Goal: Task Accomplishment & Management: Manage account settings

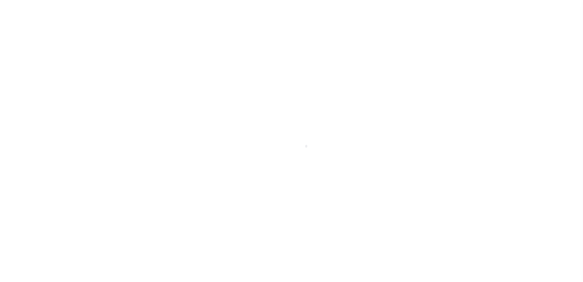
scroll to position [15, 0]
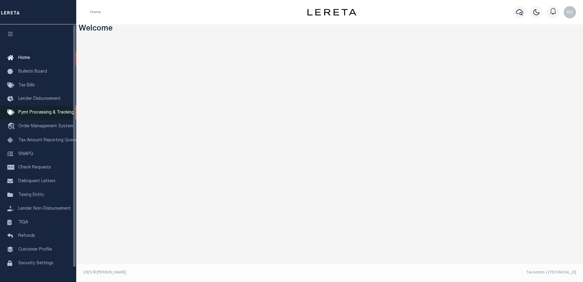
click at [41, 113] on span "Pymt Processing & Tracking" at bounding box center [45, 112] width 55 height 4
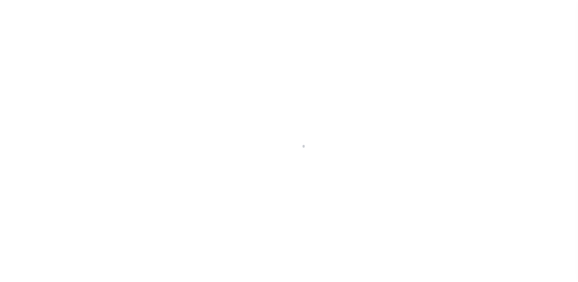
scroll to position [15, 0]
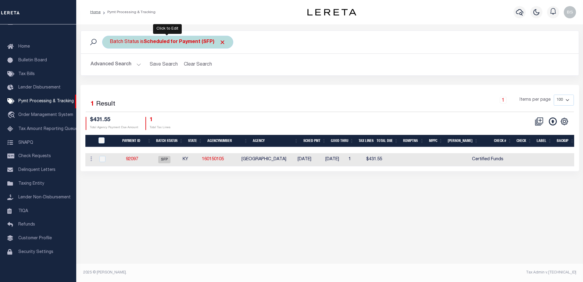
click at [188, 40] on b "Scheduled for Payment (SFP)" at bounding box center [185, 42] width 82 height 5
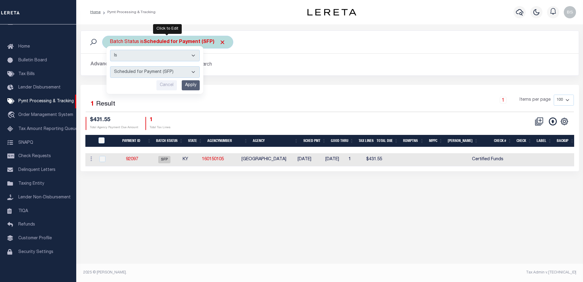
click at [193, 71] on select "Awaiting Funds (AWF) Cleared and Complete (CAC) New Check Needed (NCN) Payment …" at bounding box center [155, 72] width 90 height 12
select select "RFF"
click at [110, 66] on select "Awaiting Funds (AWF) Cleared and Complete (CAC) New Check Needed (NCN) Payment …" at bounding box center [155, 72] width 90 height 12
click at [188, 87] on input "Apply" at bounding box center [191, 85] width 18 height 10
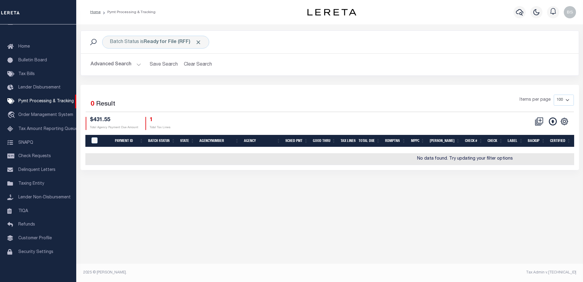
click at [139, 64] on button "Advanced Search" at bounding box center [116, 65] width 51 height 12
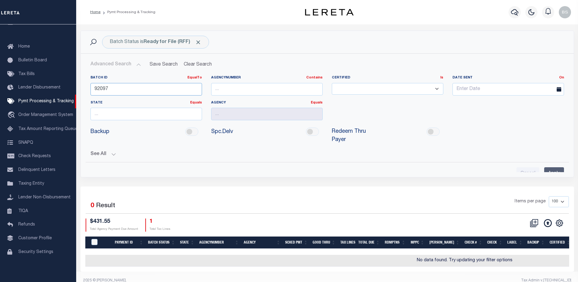
click at [122, 89] on input "92097" at bounding box center [147, 89] width 112 height 13
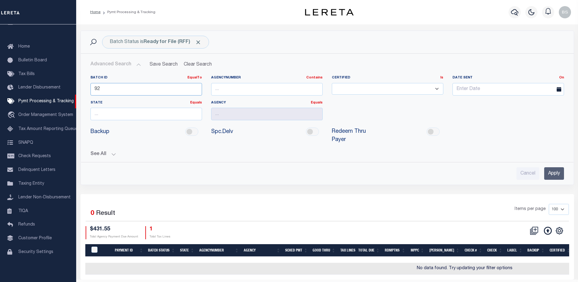
type input "9"
click at [552, 167] on input "Apply" at bounding box center [555, 173] width 20 height 13
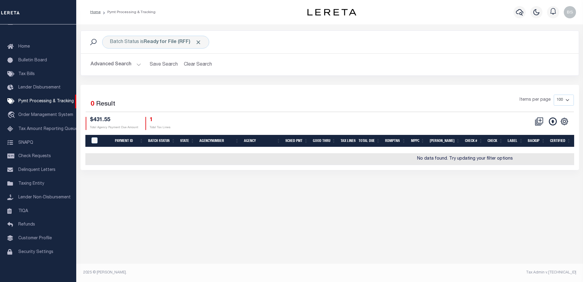
click at [138, 64] on button "Advanced Search" at bounding box center [116, 65] width 51 height 12
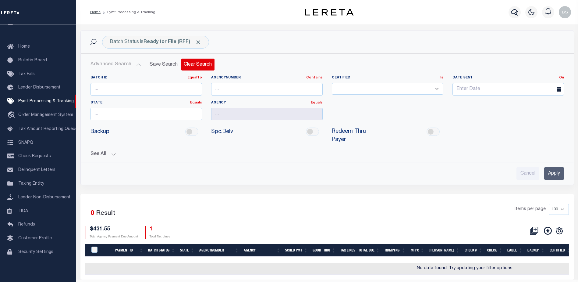
click at [199, 65] on button "Clear Search" at bounding box center [197, 65] width 33 height 12
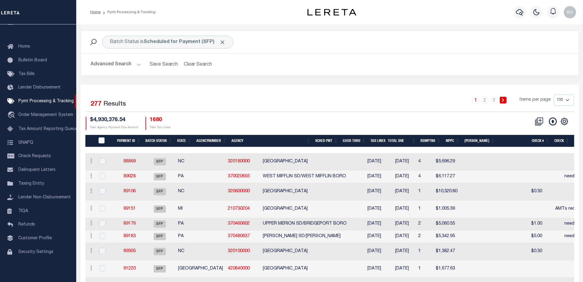
drag, startPoint x: 224, startPoint y: 44, endPoint x: 218, endPoint y: 41, distance: 6.7
click at [224, 43] on span "Click to Remove" at bounding box center [222, 42] width 6 height 6
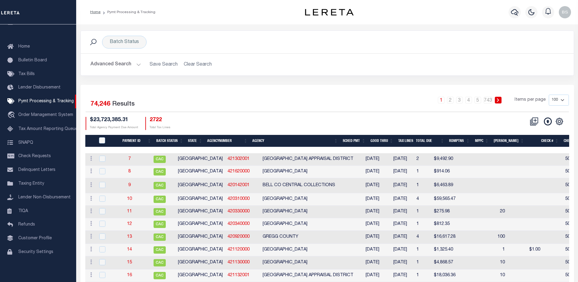
click at [135, 63] on button "Advanced Search" at bounding box center [116, 65] width 51 height 12
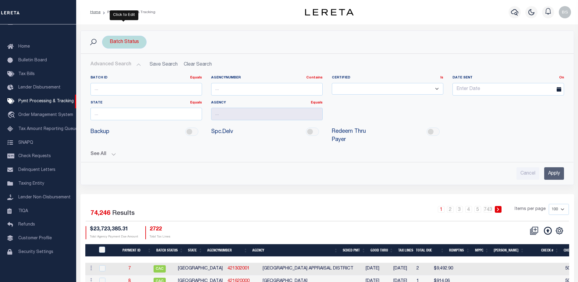
click at [131, 44] on div "Batch Status" at bounding box center [124, 42] width 45 height 13
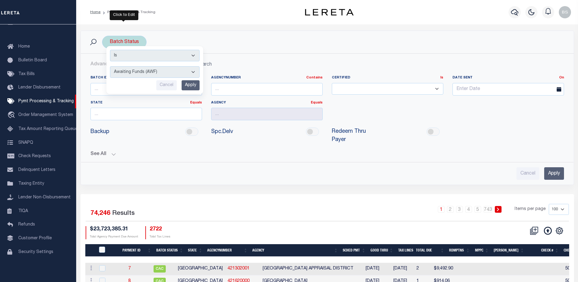
click at [193, 70] on select "Awaiting Funds (AWF) Cleared and Complete (CAC) New Check Needed (NCN) Payment …" at bounding box center [155, 72] width 90 height 12
select select "RFF"
click at [110, 66] on select "Awaiting Funds (AWF) Cleared and Complete (CAC) New Check Needed (NCN) Payment …" at bounding box center [155, 72] width 90 height 12
click at [193, 84] on input "Apply" at bounding box center [191, 85] width 18 height 10
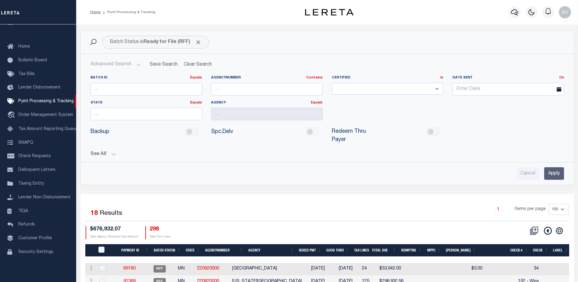
click at [557, 167] on input "Apply" at bounding box center [555, 173] width 20 height 13
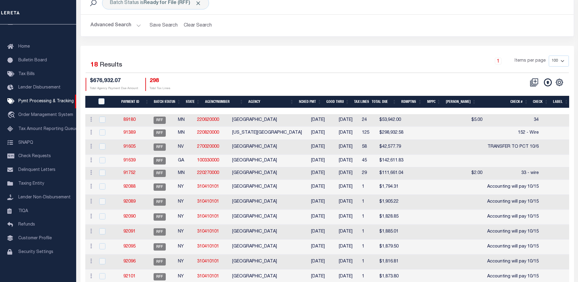
scroll to position [61, 0]
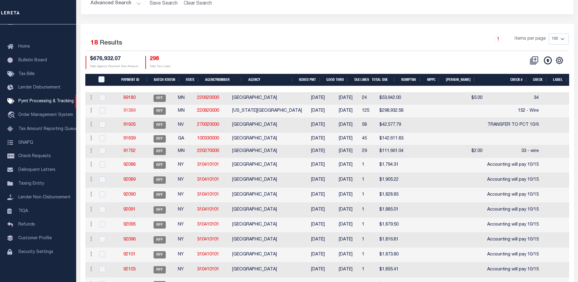
click at [133, 112] on link "91389" at bounding box center [129, 111] width 12 height 4
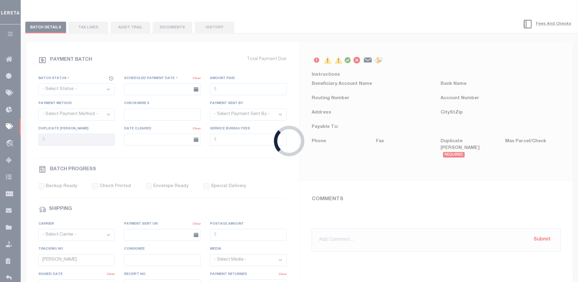
select select "RFF"
type input "10/06/2025"
type input "152 - Wire"
type input "N"
radio input "true"
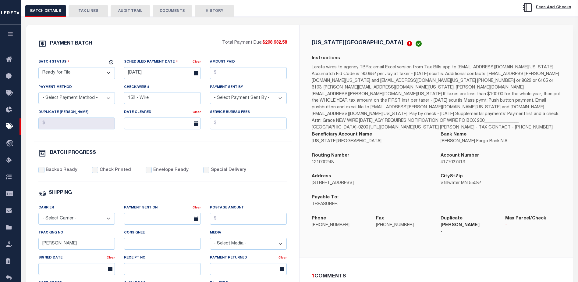
scroll to position [61, 0]
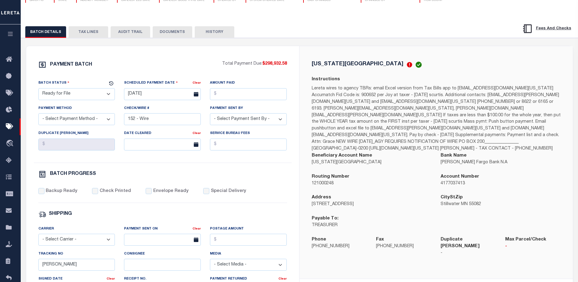
click at [109, 97] on select "- Select Status - Scheduled for Payment Ready For Payment Payment Sent Cleared …" at bounding box center [76, 94] width 77 height 12
select select "RFW"
click at [38, 89] on select "- Select Status - Scheduled for Payment Ready For Payment Payment Sent Cleared …" at bounding box center [76, 94] width 77 height 12
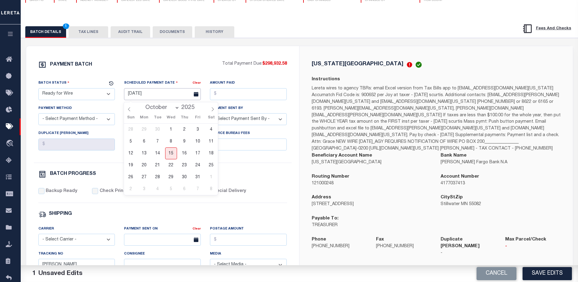
click at [141, 96] on input "10/06/2025" at bounding box center [162, 94] width 77 height 12
drag, startPoint x: 174, startPoint y: 156, endPoint x: 174, endPoint y: 148, distance: 8.9
click at [174, 151] on span "15" at bounding box center [171, 153] width 12 height 12
type input "[DATE]"
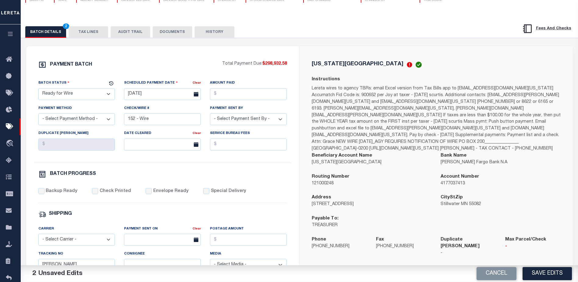
drag, startPoint x: 262, startPoint y: 64, endPoint x: 287, endPoint y: 65, distance: 25.6
click at [287, 65] on div "PAYMENT BATCH Total Payment Due: $298,932.58 Batch Status - Select Status -" at bounding box center [163, 224] width 259 height 327
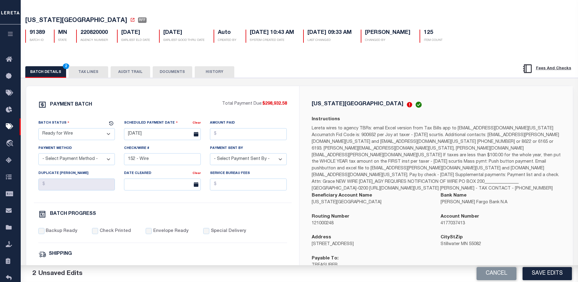
scroll to position [0, 0]
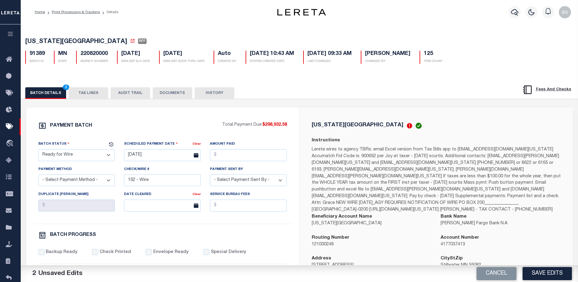
copy p "$298,932.58"
click at [232, 156] on input "Amount Paid" at bounding box center [248, 155] width 77 height 12
paste input "2"
type input "$"
type input "$298,932.58"
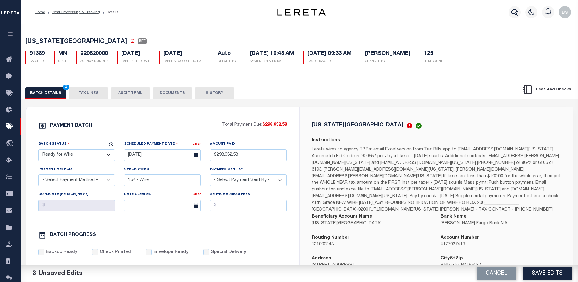
click at [112, 181] on select "- Select Payment Method - ACH Certified Check Check Direct Deposit Wire Transfer" at bounding box center [76, 180] width 77 height 12
select select "TRA"
click at [38, 176] on select "- Select Payment Method - ACH Certified Check Check Direct Deposit Wire Transfer" at bounding box center [76, 180] width 77 height 12
click at [281, 179] on select "- Select Payment Sent By - Aakash Patel Abdul Muzain Adams, Pamela S Adhikary R…" at bounding box center [248, 180] width 77 height 12
select select "[PERSON_NAME]"
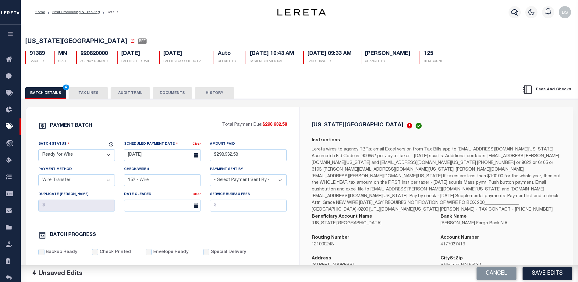
click at [238, 184] on select "- Select Payment Sent By - Aakash Patel Abdul Muzain Adams, Pamela S Adhikary R…" at bounding box center [248, 180] width 77 height 12
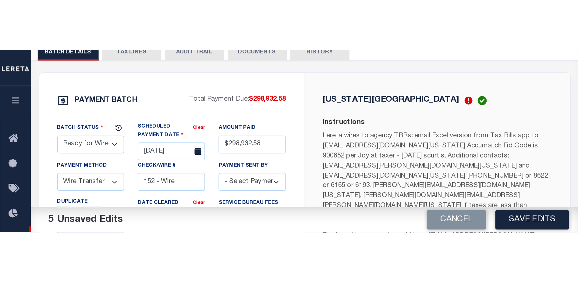
scroll to position [91, 0]
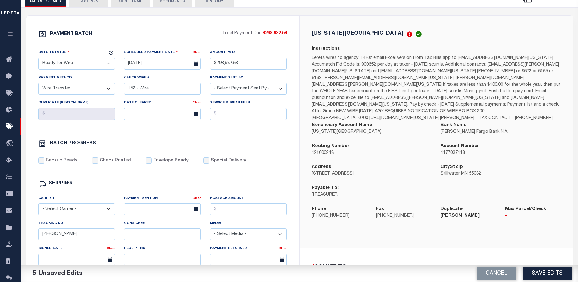
click at [88, 5] on button "TAX LINES" at bounding box center [89, 2] width 40 height 12
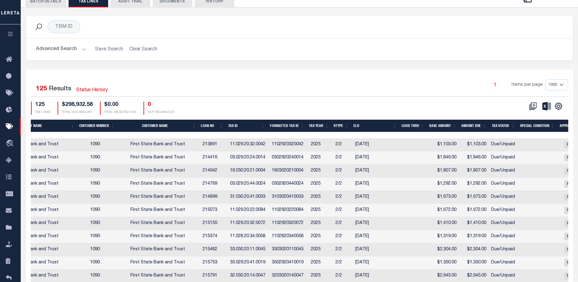
scroll to position [0, 315]
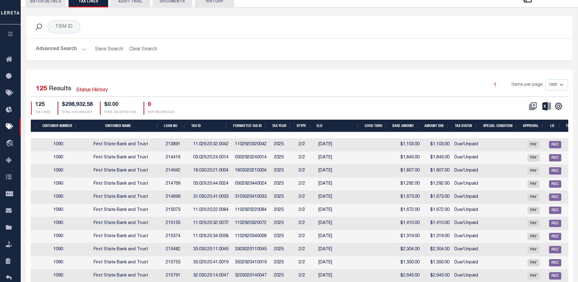
click at [41, 5] on button "BATCH DETAILS 5" at bounding box center [45, 2] width 41 height 12
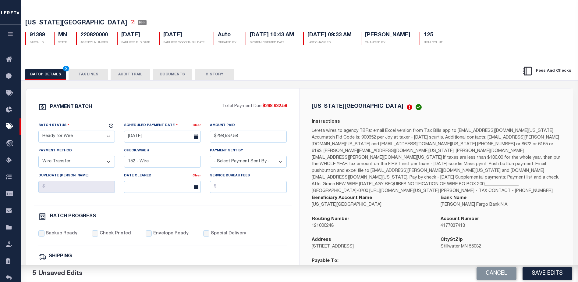
scroll to position [0, 0]
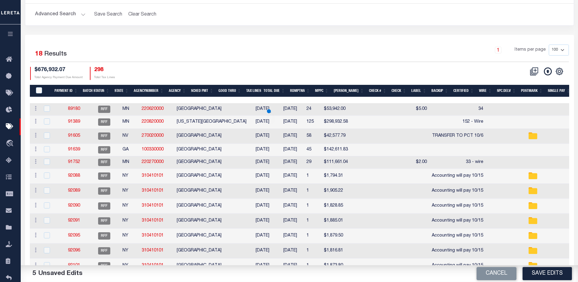
scroll to position [61, 0]
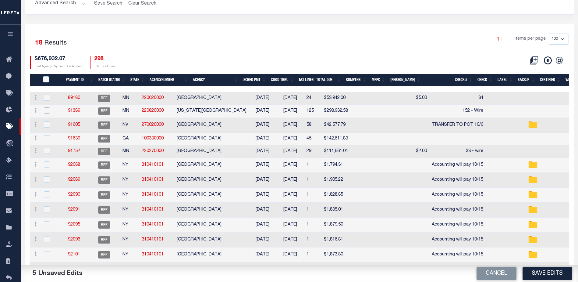
click at [48, 109] on input "checkbox" at bounding box center [47, 110] width 6 height 6
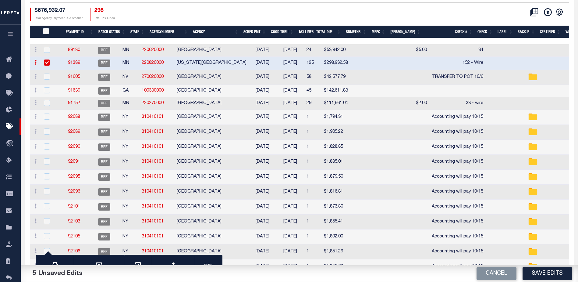
scroll to position [0, 0]
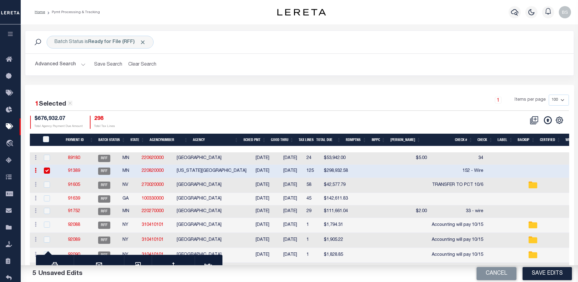
click at [49, 168] on input "checkbox" at bounding box center [47, 170] width 6 height 6
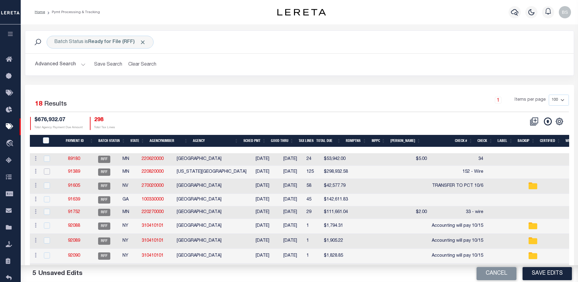
click at [48, 170] on input "checkbox" at bounding box center [47, 171] width 6 height 6
checkbox input "true"
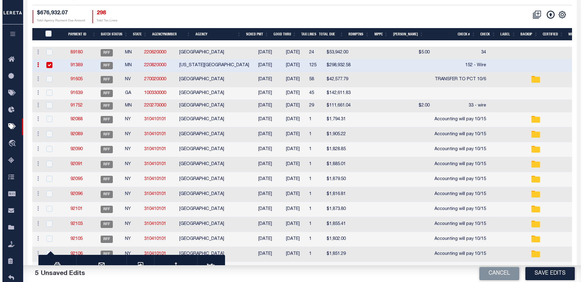
scroll to position [91, 0]
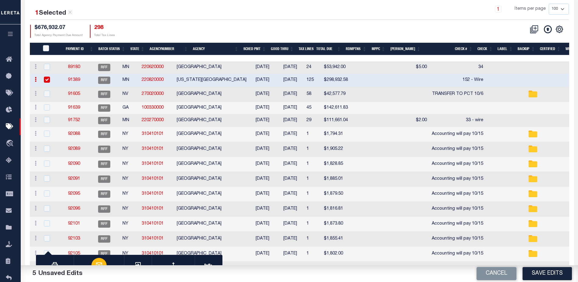
click at [99, 259] on div "button" at bounding box center [98, 265] width 15 height 15
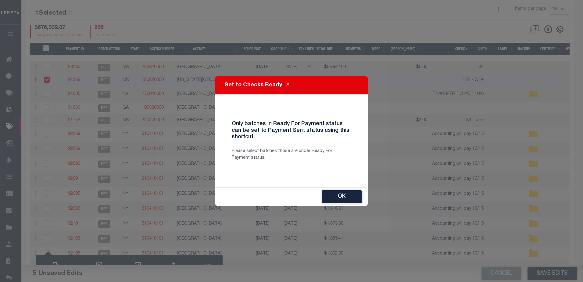
drag, startPoint x: 303, startPoint y: 26, endPoint x: 290, endPoint y: 22, distance: 13.7
click at [302, 25] on div "Set to Checks Ready Only batches in Ready For Payment status can be set to Paym…" at bounding box center [291, 141] width 583 height 282
click at [45, 81] on div "Set to Checks Ready Only batches in Ready For Payment status can be set to Paym…" at bounding box center [291, 141] width 583 height 282
click at [45, 80] on div "Set to Checks Ready Only batches in Ready For Payment status can be set to Paym…" at bounding box center [291, 141] width 583 height 282
drag, startPoint x: 234, startPoint y: 15, endPoint x: 223, endPoint y: 9, distance: 11.6
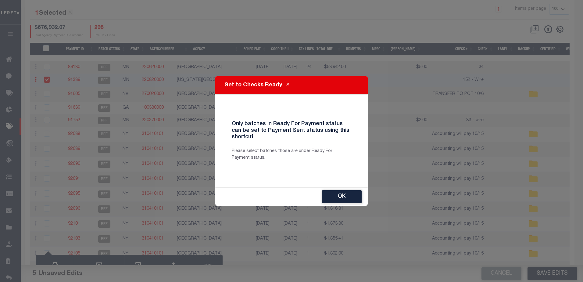
click at [233, 12] on div "Set to Checks Ready Only batches in Ready For Payment status can be set to Paym…" at bounding box center [291, 141] width 583 height 282
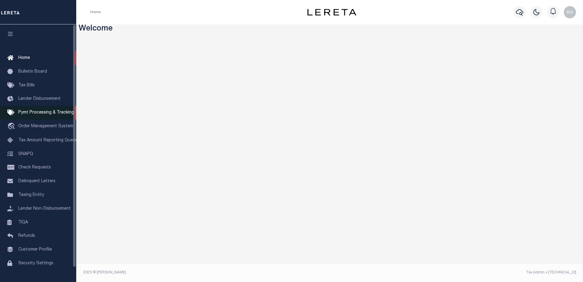
click at [27, 114] on span "Pymt Processing & Tracking" at bounding box center [45, 112] width 55 height 4
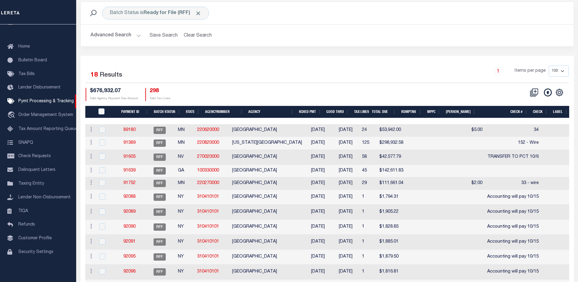
scroll to position [30, 0]
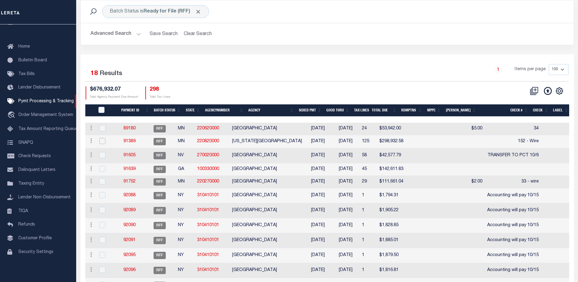
click at [104, 141] on input "checkbox" at bounding box center [102, 141] width 6 height 6
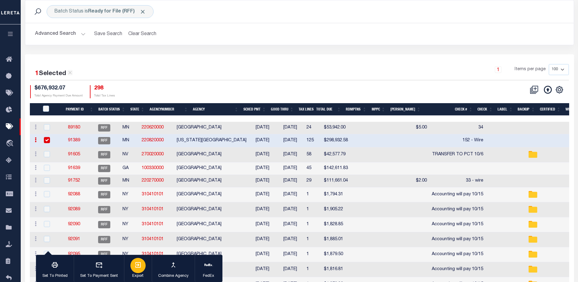
click at [139, 270] on div "button" at bounding box center [137, 265] width 15 height 15
click at [45, 141] on input "checkbox" at bounding box center [47, 140] width 6 height 6
checkbox input "false"
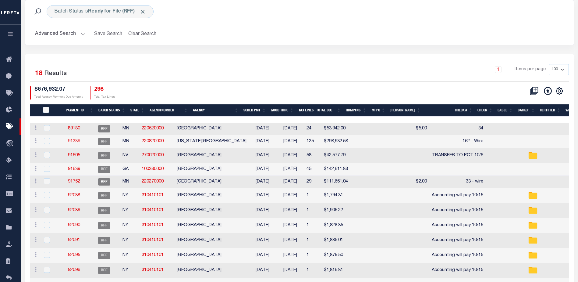
click at [80, 143] on link "91389" at bounding box center [74, 141] width 12 height 4
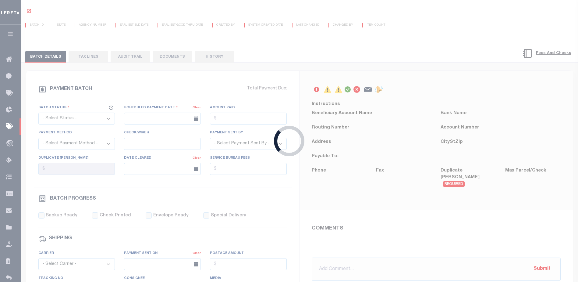
select select "RFF"
type input "10/06/2025"
type input "152 - Wire"
type input "Barbara"
type input "N"
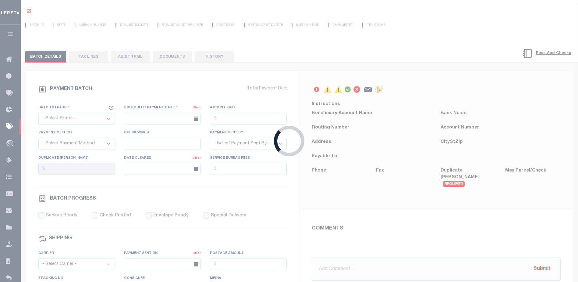
radio input "true"
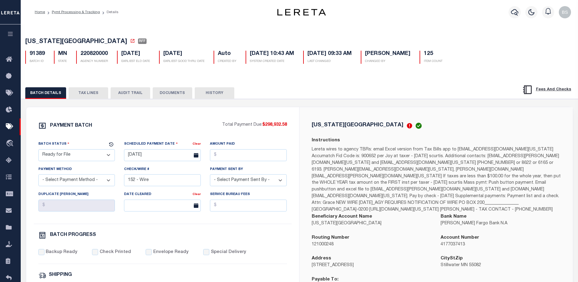
click at [106, 155] on select "- Select Status - Scheduled for Payment Ready For Payment Payment Sent Cleared …" at bounding box center [76, 155] width 77 height 12
select select "RFW"
click at [38, 150] on select "- Select Status - Scheduled for Payment Ready For Payment Payment Sent Cleared …" at bounding box center [76, 155] width 77 height 12
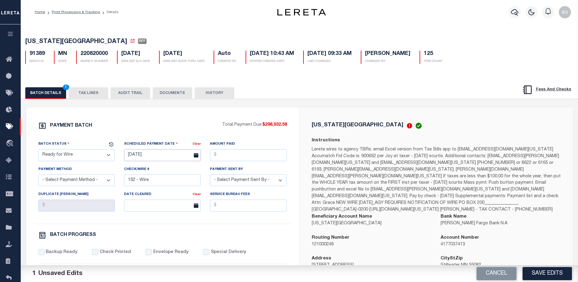
click at [140, 155] on input "10/06/2025" at bounding box center [162, 155] width 77 height 12
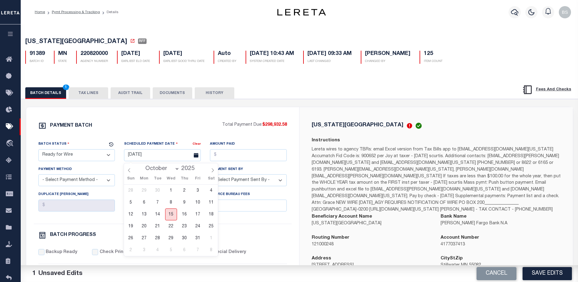
drag, startPoint x: 172, startPoint y: 214, endPoint x: 177, endPoint y: 208, distance: 8.0
click at [171, 214] on span "15" at bounding box center [171, 214] width 12 height 12
type input "10/15/2025"
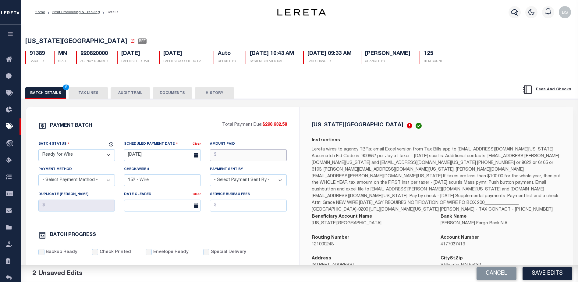
drag, startPoint x: 225, startPoint y: 159, endPoint x: 236, endPoint y: 134, distance: 26.9
click at [226, 158] on input "Amount Paid" at bounding box center [248, 155] width 77 height 12
type input "$298,932.58"
click at [78, 177] on select "- Select Payment Method - ACH Certified Check Check Direct Deposit Wire Transfer" at bounding box center [76, 180] width 77 height 12
select select "TRA"
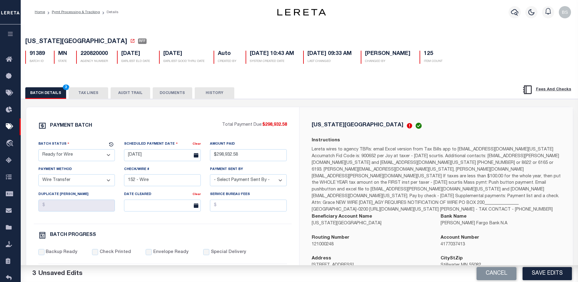
click at [38, 176] on select "- Select Payment Method - ACH Certified Check Check Direct Deposit Wire Transfer" at bounding box center [76, 180] width 77 height 12
click at [264, 183] on select "- Select Payment Sent By - Aakash Patel Abdul Muzain Adams, Pamela S Adhikary R…" at bounding box center [248, 180] width 77 height 12
select select "[PERSON_NAME]"
click at [253, 185] on select "- Select Payment Sent By - Aakash Patel Abdul Muzain Adams, Pamela S Adhikary R…" at bounding box center [248, 180] width 77 height 12
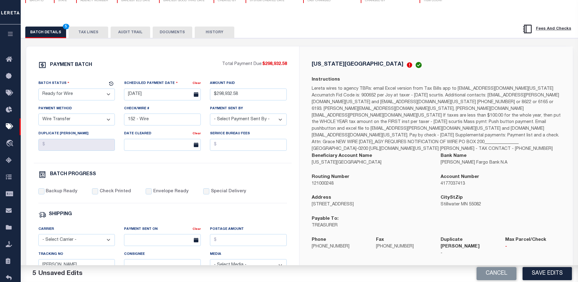
scroll to position [61, 0]
click at [541, 274] on button "Save Edits" at bounding box center [547, 273] width 49 height 13
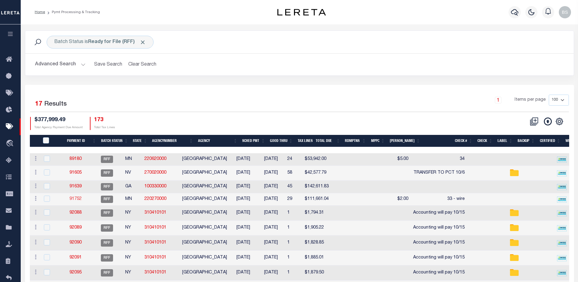
click at [81, 198] on link "91752" at bounding box center [76, 199] width 12 height 4
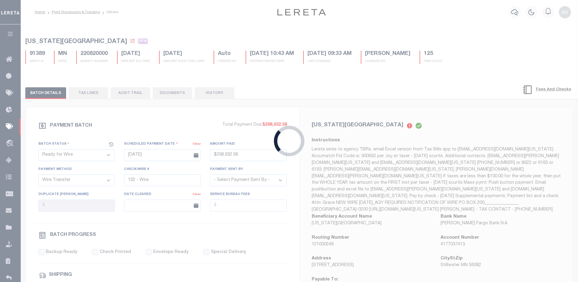
select select "RFF"
type input "10/06/2025"
select select
type input "33 - wire"
select select
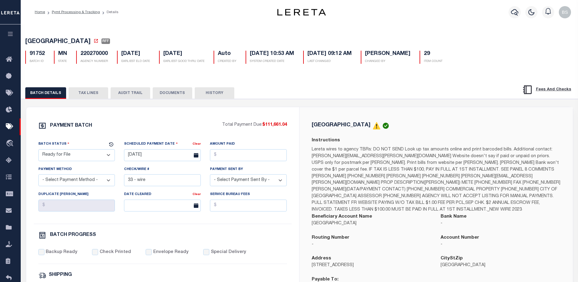
drag, startPoint x: 86, startPoint y: 95, endPoint x: 169, endPoint y: 95, distance: 83.5
click at [86, 95] on button "TAX LINES" at bounding box center [89, 93] width 40 height 12
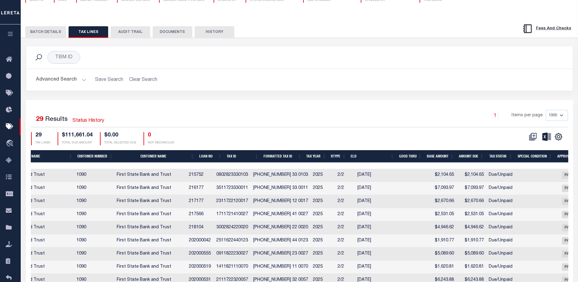
scroll to position [0, 285]
click at [59, 30] on button "BATCH DETAILS" at bounding box center [45, 32] width 41 height 12
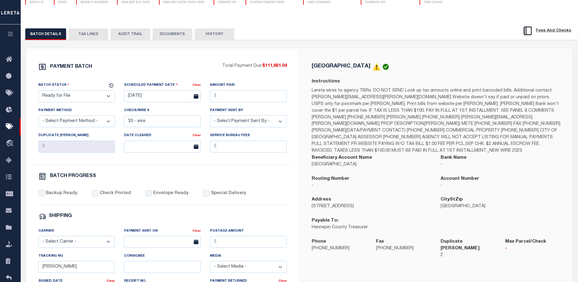
scroll to position [15, 0]
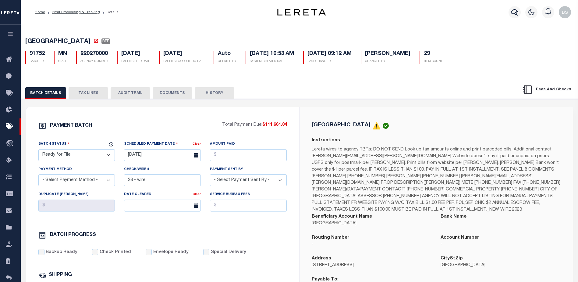
click at [75, 158] on select "- Select Status - Scheduled for Payment Ready For Payment Payment Sent Cleared …" at bounding box center [76, 155] width 77 height 12
select select "RFW"
click at [38, 150] on select "- Select Status - Scheduled for Payment Ready For Payment Payment Sent Cleared …" at bounding box center [76, 155] width 77 height 12
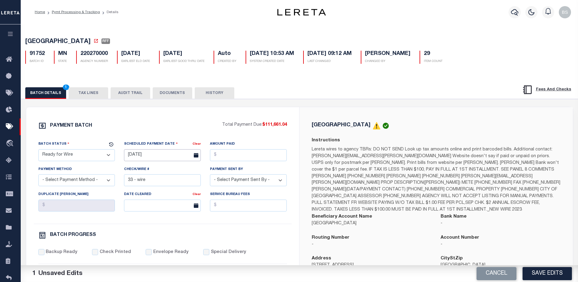
click at [148, 157] on input "10/06/2025" at bounding box center [162, 155] width 77 height 12
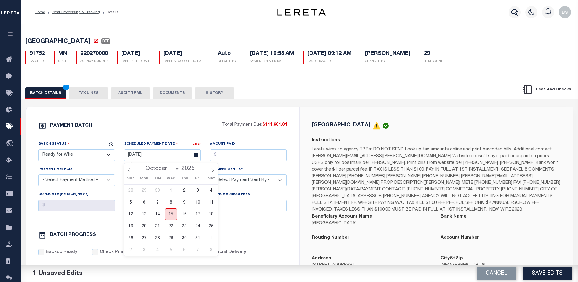
drag, startPoint x: 169, startPoint y: 212, endPoint x: 211, endPoint y: 185, distance: 49.6
click at [169, 213] on span "15" at bounding box center [171, 214] width 12 height 12
type input "10/15/2025"
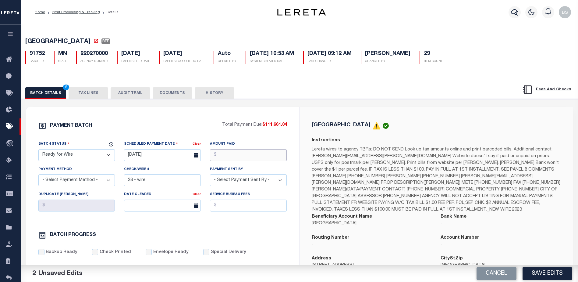
click at [246, 157] on input "Amount Paid" at bounding box center [248, 155] width 77 height 12
type input "$111,661.04"
click at [95, 182] on select "- Select Payment Method - ACH Certified Check Check Direct Deposit Wire Transfer" at bounding box center [76, 180] width 77 height 12
select select "TRA"
click at [38, 176] on select "- Select Payment Method - ACH Certified Check Check Direct Deposit Wire Transfer" at bounding box center [76, 180] width 77 height 12
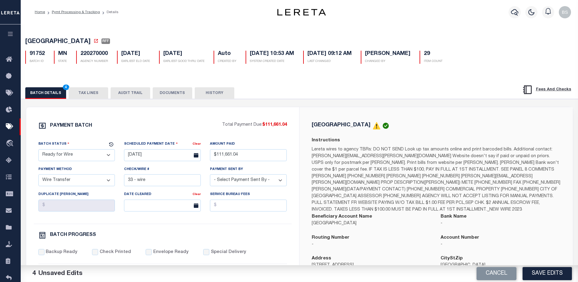
click at [272, 182] on select "- Select Payment Sent By - Aakash Patel Abdul Muzain Adams, Pamela S Adhikary R…" at bounding box center [248, 180] width 77 height 12
select select "Starek, Barbara"
click at [260, 181] on select "- Select Payment Sent By - Aakash Patel Abdul Muzain Adams, Pamela S Adhikary R…" at bounding box center [248, 180] width 77 height 12
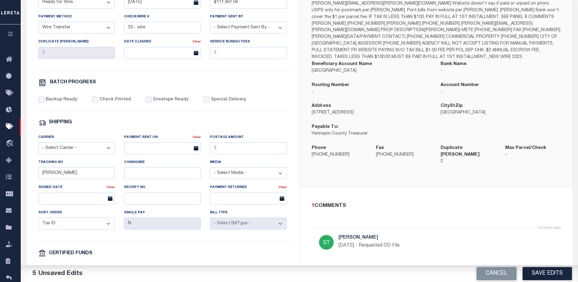
scroll to position [183, 0]
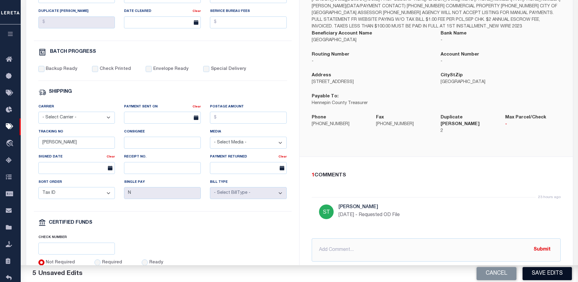
click at [548, 276] on button "Save Edits" at bounding box center [547, 273] width 49 height 13
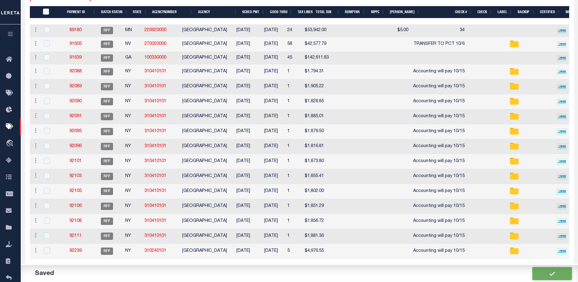
scroll to position [129, 0]
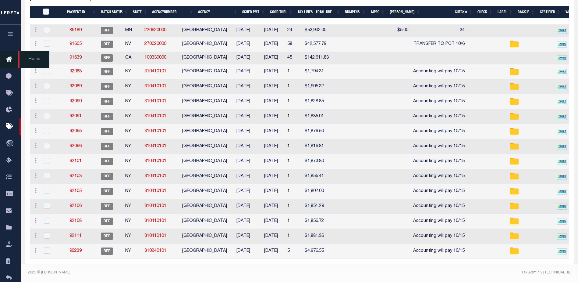
click at [8, 61] on icon at bounding box center [11, 60] width 10 height 8
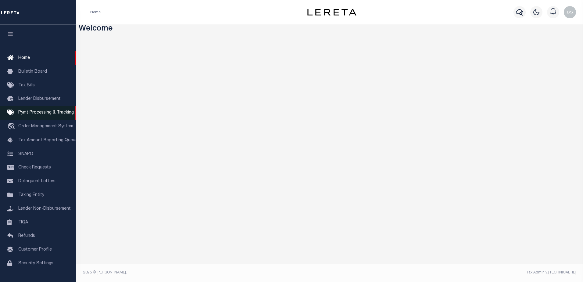
click at [31, 114] on span "Pymt Processing & Tracking" at bounding box center [45, 112] width 55 height 4
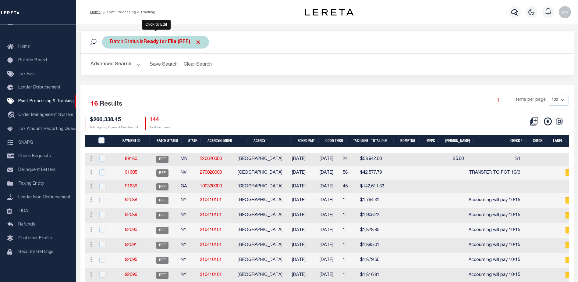
click at [177, 42] on b "Ready for File (RFF)" at bounding box center [173, 42] width 58 height 5
select select "RFF"
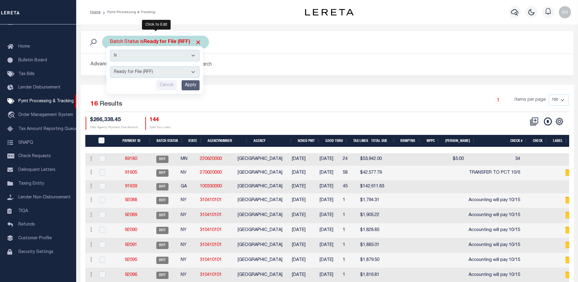
click at [193, 71] on select "Awaiting Funds (AWF) Cleared and Complete (CAC) New Check Needed (NCN) Payment …" at bounding box center [155, 72] width 90 height 12
click at [110, 66] on select "Awaiting Funds (AWF) Cleared and Complete (CAC) New Check Needed (NCN) Payment …" at bounding box center [155, 72] width 90 height 12
click at [194, 82] on input "Apply" at bounding box center [191, 85] width 18 height 10
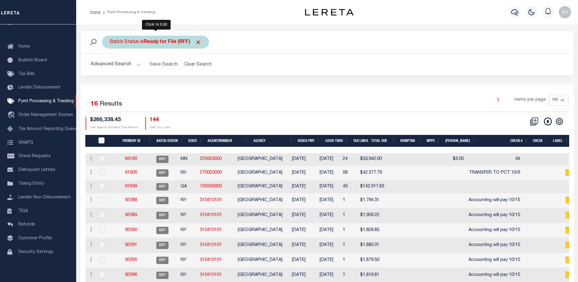
click at [170, 42] on b "Ready for File (RFF)" at bounding box center [173, 42] width 58 height 5
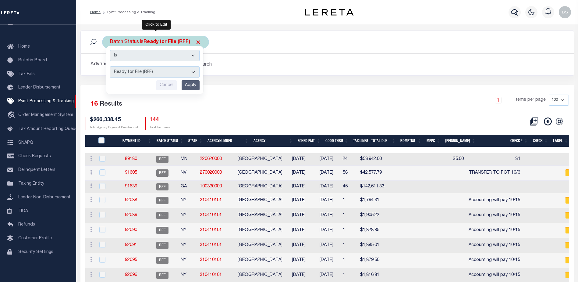
click at [191, 71] on select "Awaiting Funds (AWF) Cleared and Complete (CAC) New Check Needed (NCN) Payment …" at bounding box center [155, 72] width 90 height 12
select select "RFW"
click at [110, 66] on select "Awaiting Funds (AWF) Cleared and Complete (CAC) New Check Needed (NCN) Payment …" at bounding box center [155, 72] width 90 height 12
click at [188, 84] on input "Apply" at bounding box center [191, 85] width 18 height 10
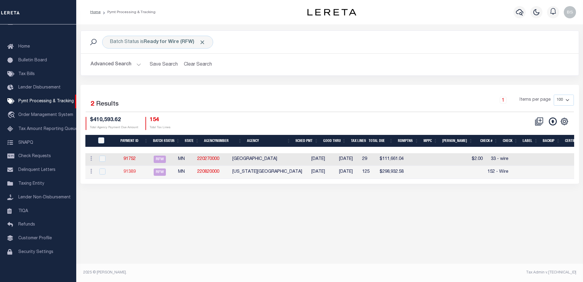
click at [134, 172] on link "91389" at bounding box center [129, 172] width 12 height 4
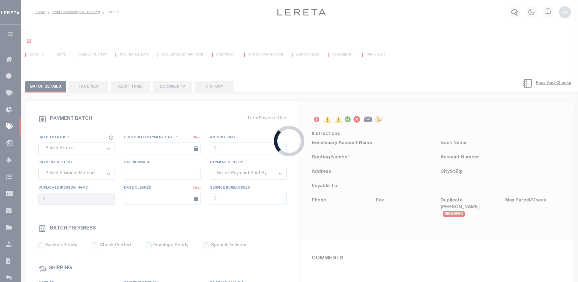
select select "RFW"
type input "10/15/2025"
type input "$298,932.58"
select select "TRA"
type input "152 - Wire"
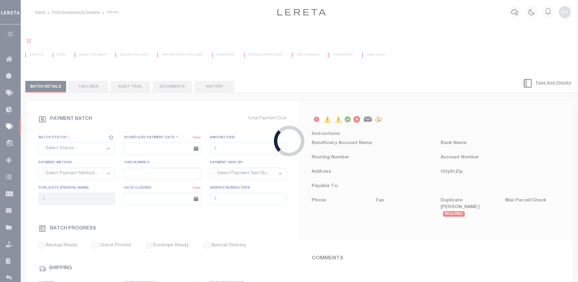
select select "[PERSON_NAME]"
type input "Barbara"
type input "N"
radio input "true"
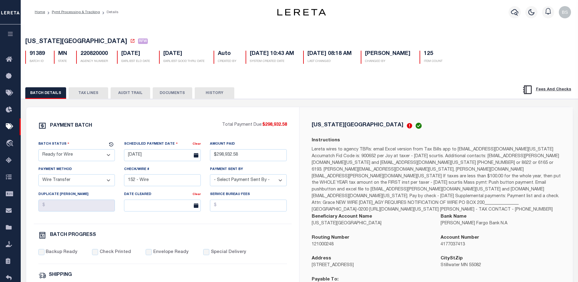
click at [316, 88] on div "BATCH DETAILS TAX LINES AUDIT TRAIL DOCUMENTS HISTORY" at bounding box center [260, 92] width 471 height 11
click at [342, 86] on div "BATCH DETAILS TAX LINES AUDIT TRAIL DOCUMENTS HISTORY" at bounding box center [299, 91] width 573 height 16
click at [378, 69] on div "WASHINGTON COUNTY RFW 91389 BATCH ID MN STATE 220820000 125" at bounding box center [299, 50] width 563 height 38
click at [516, 9] on icon "button" at bounding box center [514, 12] width 7 height 7
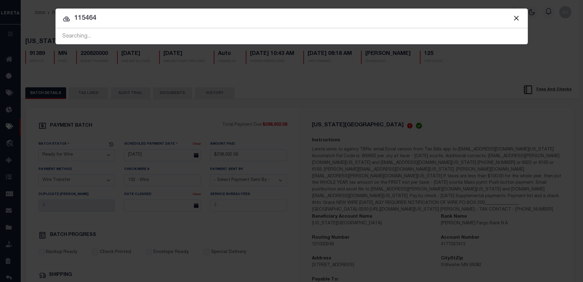
type input "115464"
click at [112, 21] on input "115464" at bounding box center [291, 18] width 472 height 11
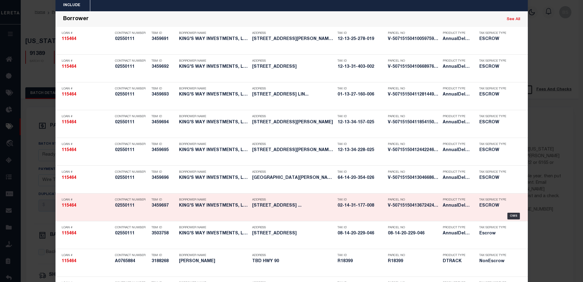
scroll to position [30, 0]
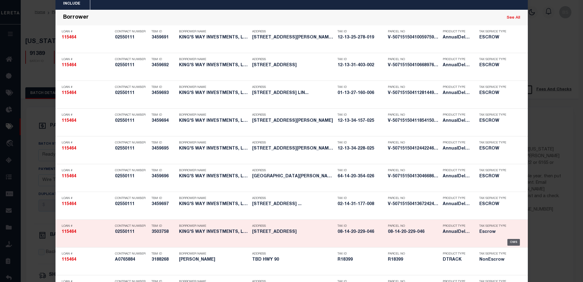
click at [510, 242] on div "OMS" at bounding box center [513, 242] width 13 height 7
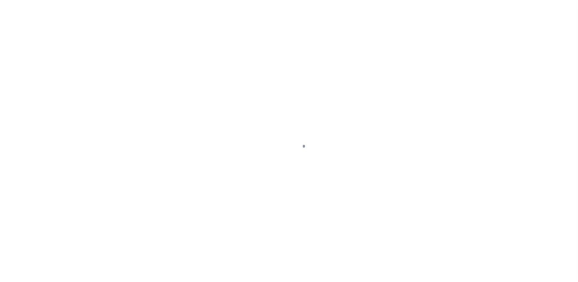
select select "Escrow"
type input "[STREET_ADDRESS]"
type input "1420229046"
type input "[GEOGRAPHIC_DATA] MI 48066"
type input "115464-4"
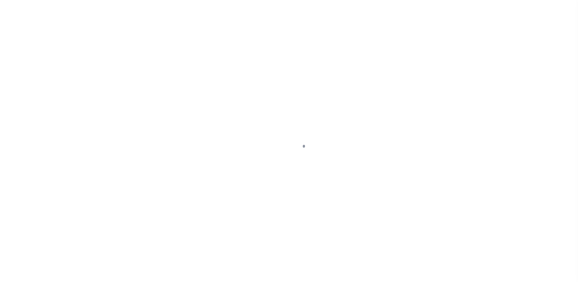
type input "MI"
select select
select select "2"
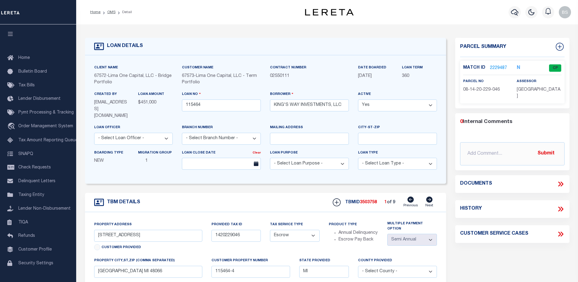
click at [493, 68] on link "2229487" at bounding box center [498, 68] width 17 height 6
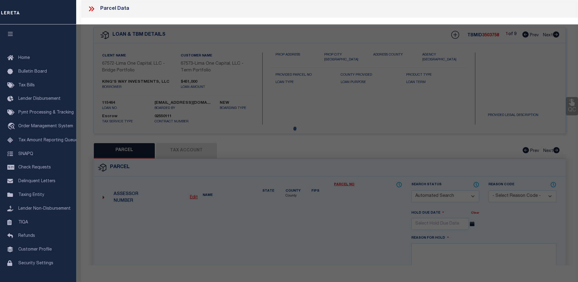
checkbox input "false"
select select "CP"
type input "[PERSON_NAME]"
select select "ATL"
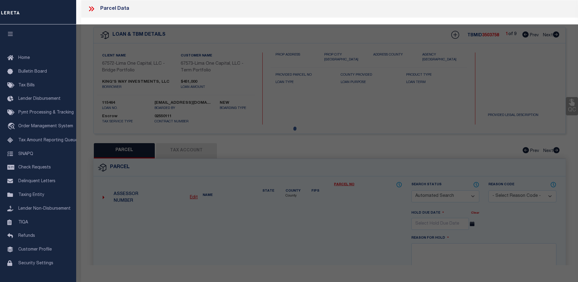
select select "ADD"
type input "[STREET_ADDRESS]"
checkbox input "false"
type input "[GEOGRAPHIC_DATA], MI 48066"
type textarea "ROSEVILLE FARMS #5 N 73.75 FT LOT 26"
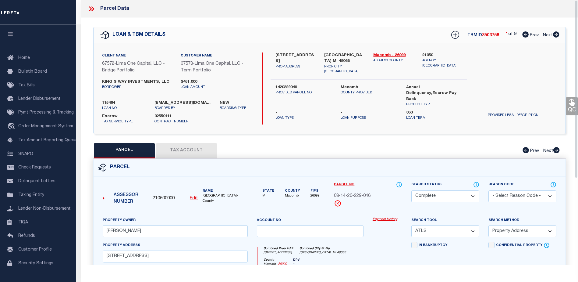
click at [384, 220] on link "Payment History" at bounding box center [388, 219] width 30 height 5
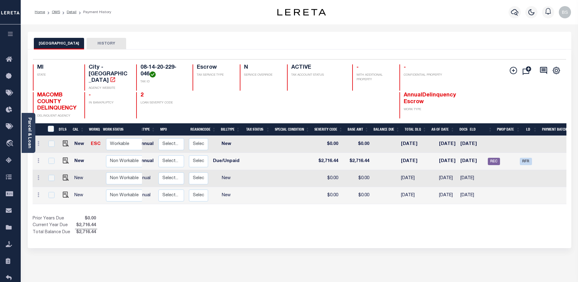
scroll to position [0, 86]
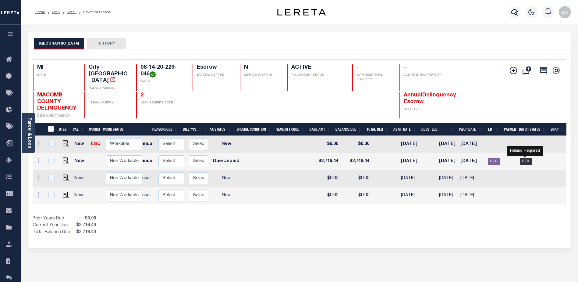
click at [527, 163] on span "RFR" at bounding box center [526, 161] width 12 height 7
checkbox input "true"
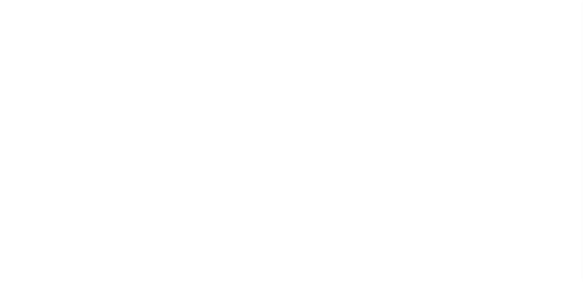
select select "RFR"
select select "[PERSON_NAME]"
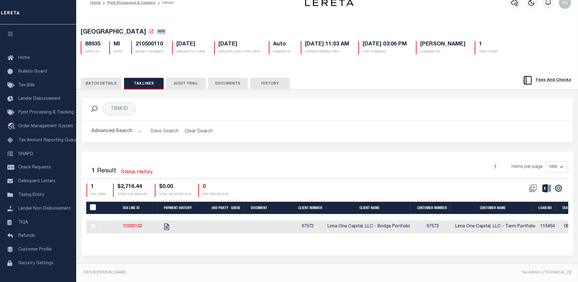
scroll to position [15, 0]
click at [93, 83] on button "BATCH DETAILS" at bounding box center [101, 84] width 41 height 12
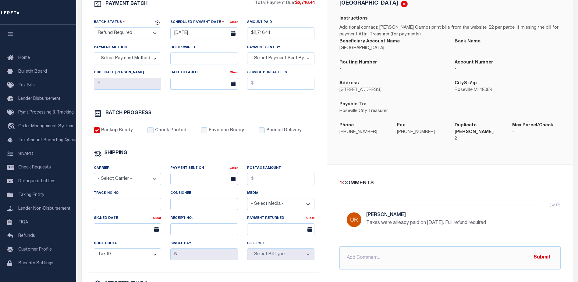
scroll to position [61, 0]
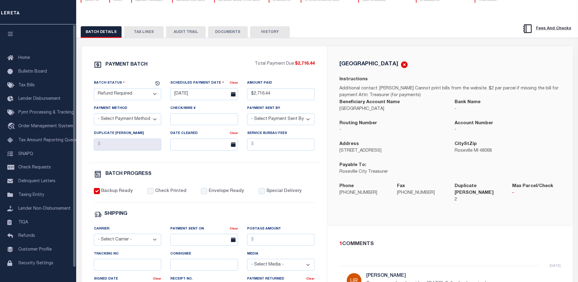
drag, startPoint x: 115, startPoint y: 76, endPoint x: 111, endPoint y: 97, distance: 21.0
drag, startPoint x: 111, startPoint y: 97, endPoint x: 42, endPoint y: 112, distance: 70.7
click at [42, 112] on span "Pymt Processing & Tracking" at bounding box center [45, 112] width 55 height 4
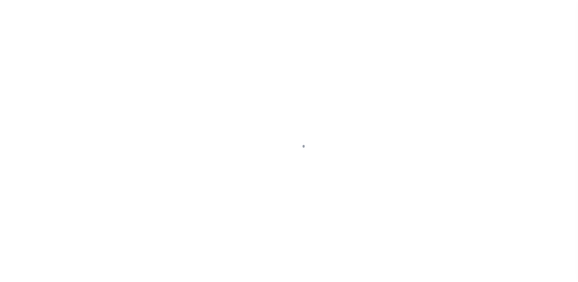
scroll to position [15, 0]
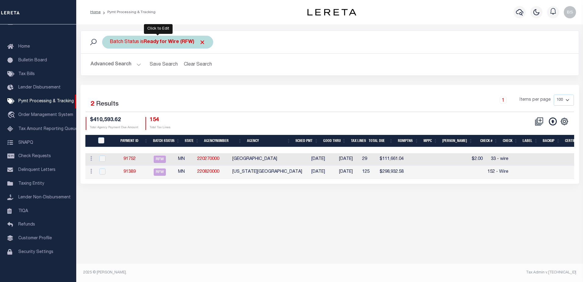
click at [200, 38] on div "Batch Status is Ready for Wire (RFW)" at bounding box center [157, 42] width 111 height 13
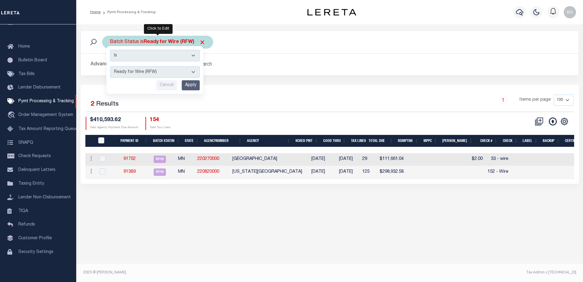
click at [193, 69] on select "Awaiting Funds (AWF) Cleared and Complete (CAC) New Check Needed (NCN) Payment …" at bounding box center [155, 72] width 90 height 12
select select "SFP"
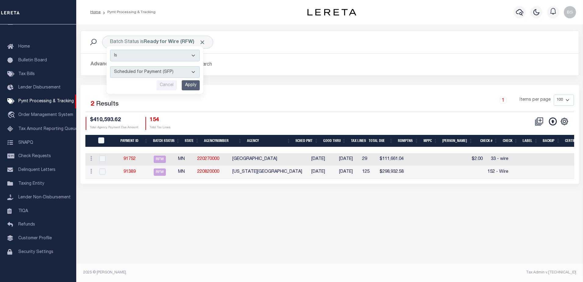
click at [110, 66] on select "Awaiting Funds (AWF) Cleared and Complete (CAC) New Check Needed (NCN) Payment …" at bounding box center [155, 72] width 90 height 12
click at [195, 83] on input "Apply" at bounding box center [191, 85] width 18 height 10
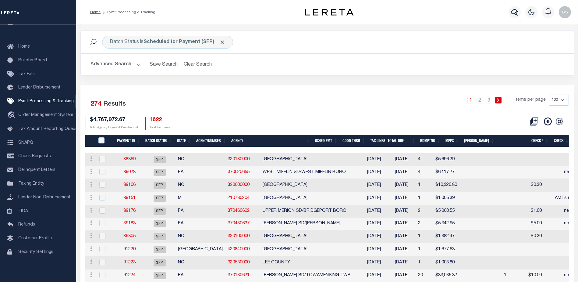
click at [562, 99] on select "100 200 500 1000" at bounding box center [559, 100] width 20 height 11
select select "1000"
click at [549, 95] on select "100 200 500 1000" at bounding box center [559, 100] width 20 height 11
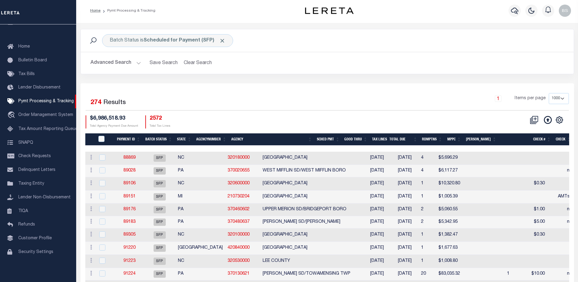
scroll to position [0, 0]
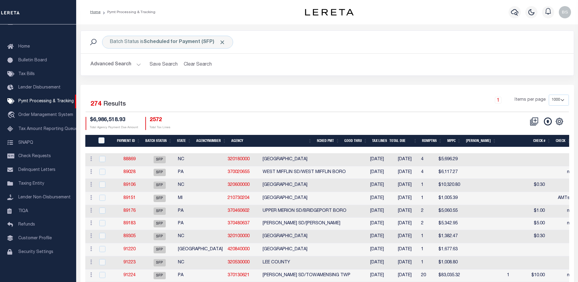
click at [137, 63] on button "Advanced Search" at bounding box center [116, 65] width 51 height 12
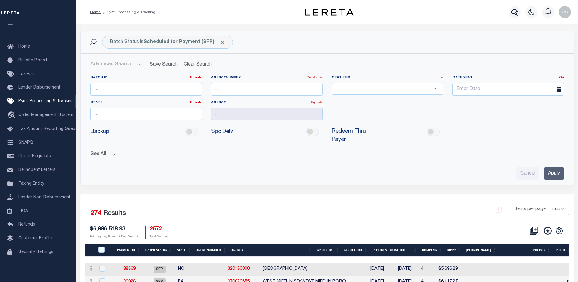
click at [112, 151] on button "See All" at bounding box center [328, 154] width 474 height 6
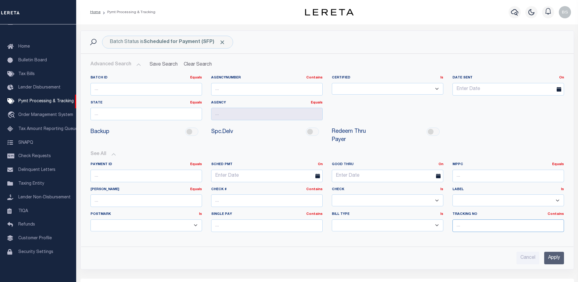
click at [497, 219] on input "text" at bounding box center [509, 225] width 112 height 13
type input "Barbara"
click at [554, 252] on input "Apply" at bounding box center [555, 258] width 20 height 13
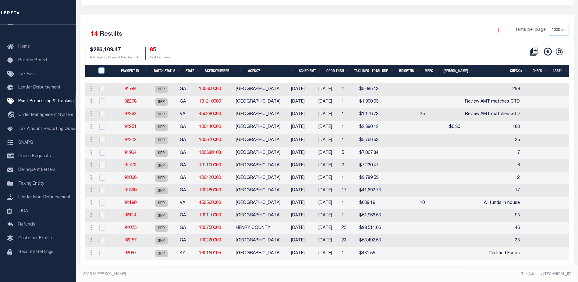
scroll to position [77, 0]
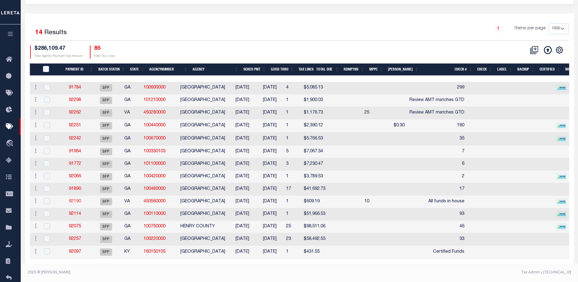
click at [78, 199] on link "92190" at bounding box center [75, 201] width 12 height 4
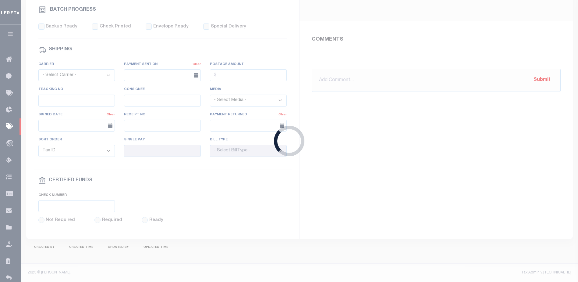
select select "SFP"
type input "11/25/2025"
type input "All funds in house"
type input "Barbara"
type input "N"
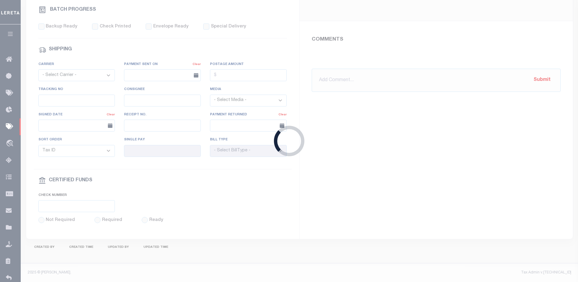
radio input "true"
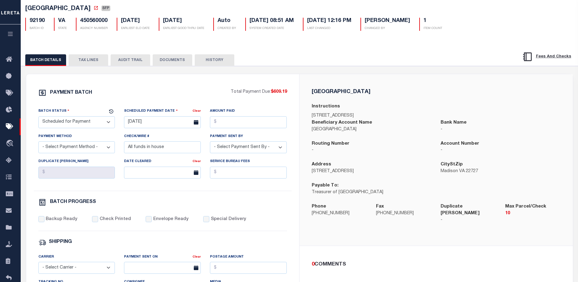
scroll to position [30, 0]
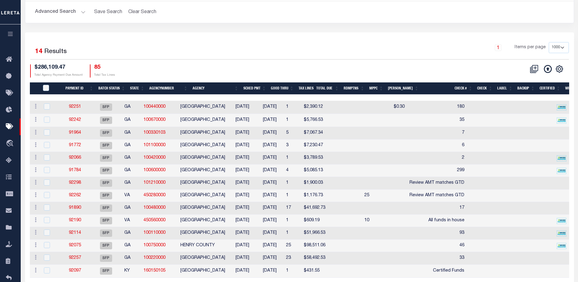
scroll to position [76, 0]
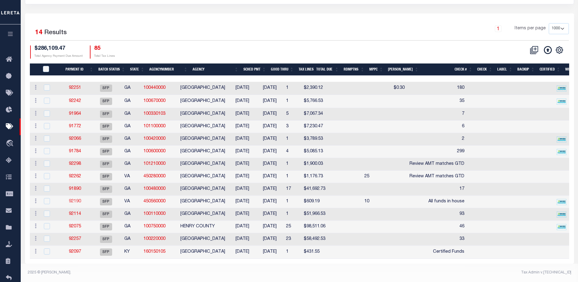
click at [78, 199] on link "92190" at bounding box center [75, 201] width 12 height 4
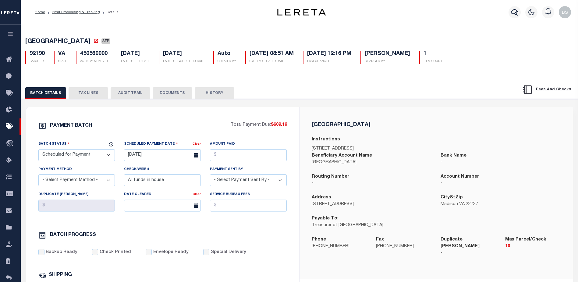
drag, startPoint x: 100, startPoint y: 159, endPoint x: 101, endPoint y: 151, distance: 8.6
click at [100, 159] on select "- Select Status - Scheduled for Payment Ready For Payment Payment Sent Cleared …" at bounding box center [76, 155] width 77 height 12
select select "RFP"
click at [38, 150] on select "- Select Status - Scheduled for Payment Ready For Payment Payment Sent Cleared …" at bounding box center [76, 155] width 77 height 12
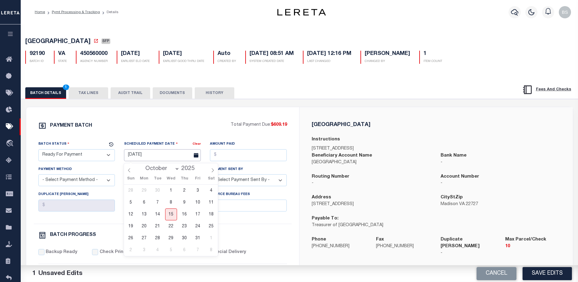
click at [140, 158] on input "11/25/2025" at bounding box center [162, 155] width 77 height 12
click at [173, 217] on span "15" at bounding box center [171, 214] width 12 height 12
type input "10/15/2025"
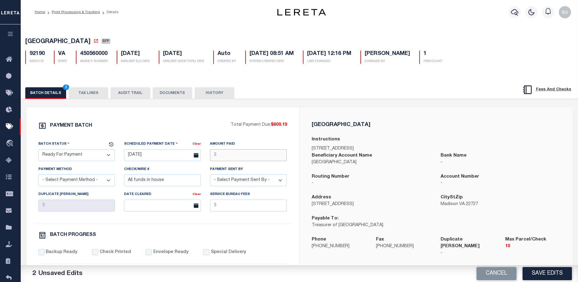
drag, startPoint x: 256, startPoint y: 156, endPoint x: 263, endPoint y: 152, distance: 7.4
click at [257, 155] on input "Amount Paid" at bounding box center [248, 155] width 77 height 12
type input "$609.19"
click at [112, 181] on select "- Select Payment Method - ACH Certified Check Check Direct Deposit Wire Transfer" at bounding box center [76, 180] width 77 height 12
select select "CHK"
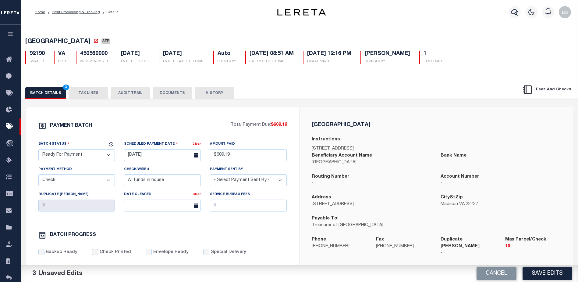
click at [38, 176] on select "- Select Payment Method - ACH Certified Check Check Direct Deposit Wire Transfer" at bounding box center [76, 180] width 77 height 12
click at [266, 182] on select "- Select Payment Sent By - Aakash Patel Abdul Muzain Adams, Pamela S Adhikary R…" at bounding box center [248, 180] width 77 height 12
click at [224, 183] on select "- Select Payment Sent By - Aakash Patel Abdul Muzain Adams, Pamela S Adhikary R…" at bounding box center [248, 180] width 77 height 12
select select "Starek, Barbara"
click at [224, 183] on select "- Select Payment Sent By - Aakash Patel Abdul Muzain Adams, Pamela S Adhikary R…" at bounding box center [248, 180] width 77 height 12
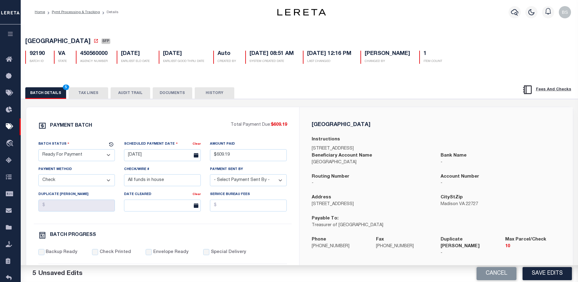
click at [210, 176] on select "- Select Payment Sent By - Aakash Patel Abdul Muzain Adams, Pamela S Adhikary R…" at bounding box center [248, 180] width 77 height 12
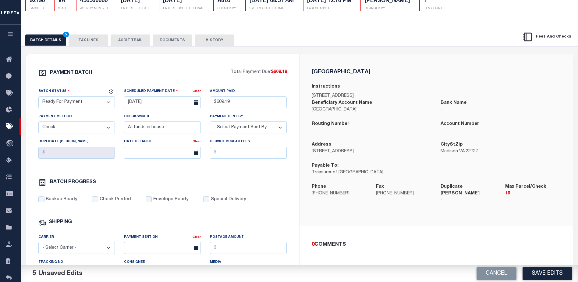
scroll to position [61, 0]
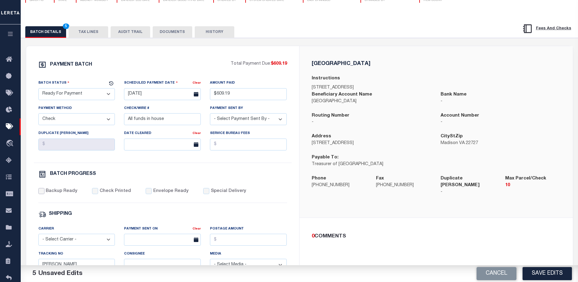
click at [40, 194] on input "Backup Ready" at bounding box center [41, 191] width 6 height 6
checkbox input "true"
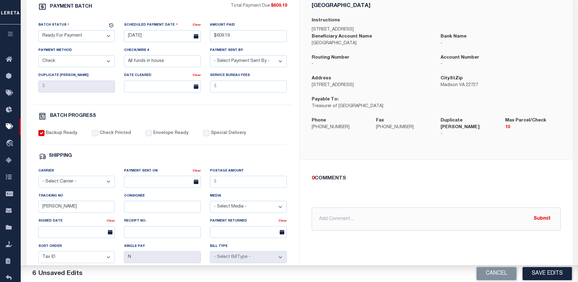
scroll to position [122, 0]
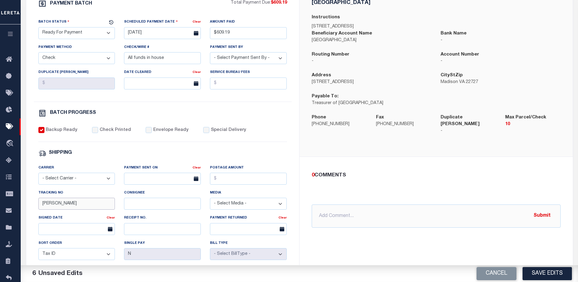
click at [77, 208] on input "[PERSON_NAME]" at bounding box center [76, 204] width 77 height 12
type input "B"
click at [535, 276] on button "Save Edits" at bounding box center [547, 273] width 49 height 13
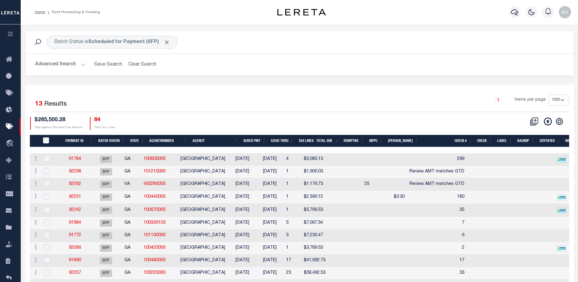
click at [83, 65] on button "Advanced Search" at bounding box center [60, 65] width 51 height 12
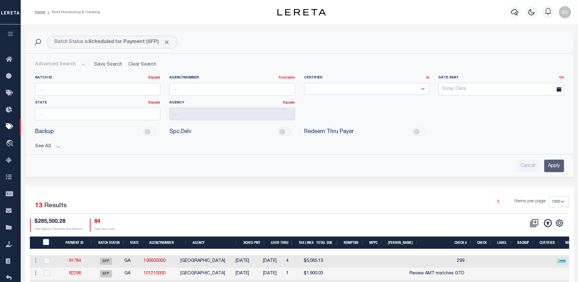
click at [58, 148] on button "See All" at bounding box center [299, 147] width 529 height 6
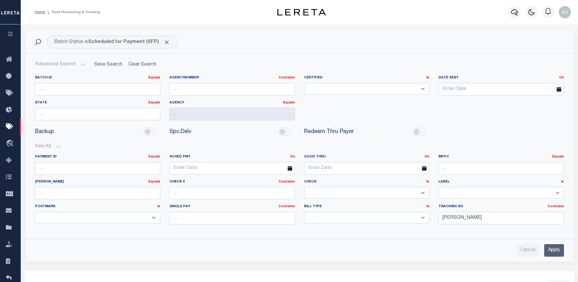
click at [549, 246] on input "Apply" at bounding box center [555, 250] width 20 height 13
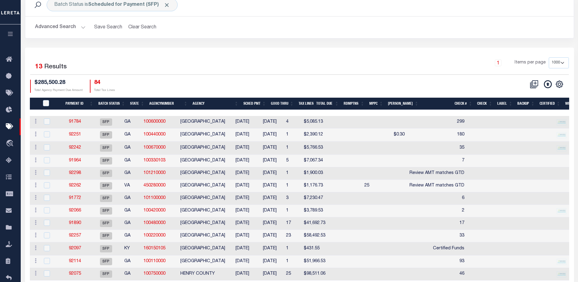
scroll to position [64, 0]
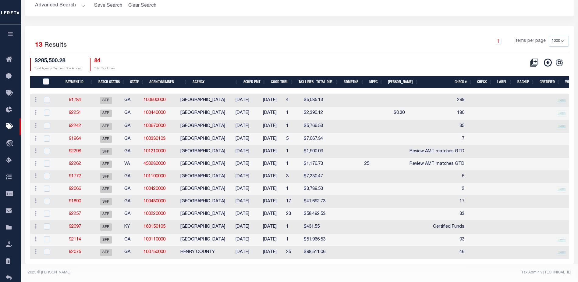
click at [282, 76] on th "Good Thru" at bounding box center [283, 82] width 28 height 13
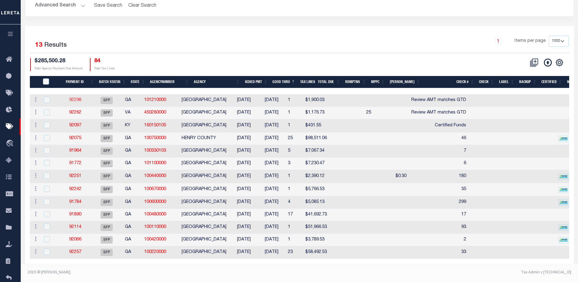
click at [81, 98] on link "92298" at bounding box center [75, 100] width 12 height 4
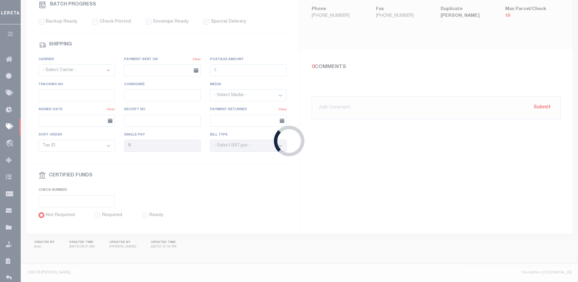
select select "SFP"
type input "10/09/2025"
select select
type input "Review AMT matches GTD"
select select
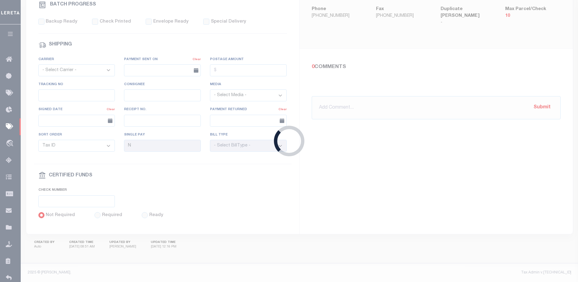
checkbox input "false"
type input "[PERSON_NAME]"
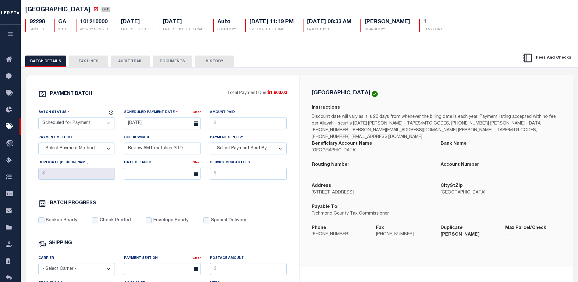
scroll to position [30, 0]
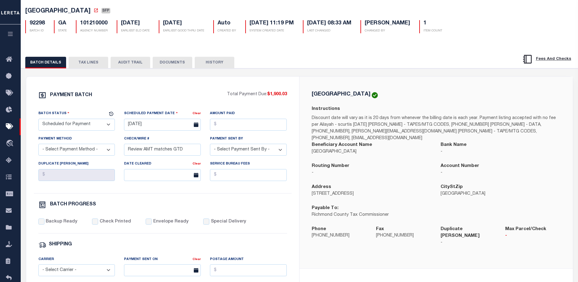
click at [225, 67] on button "HISTORY" at bounding box center [215, 63] width 40 height 12
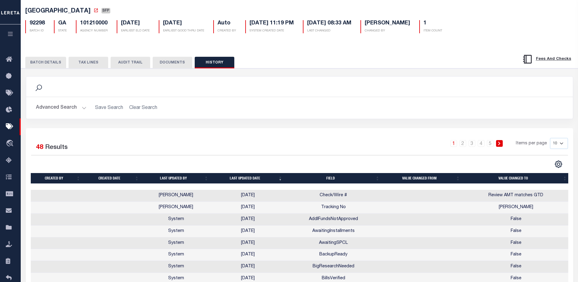
click at [88, 63] on button "TAX LINES" at bounding box center [89, 63] width 40 height 12
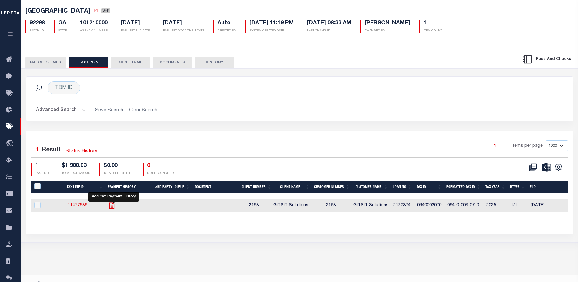
click at [114, 207] on icon "" at bounding box center [111, 205] width 5 height 6
checkbox input "true"
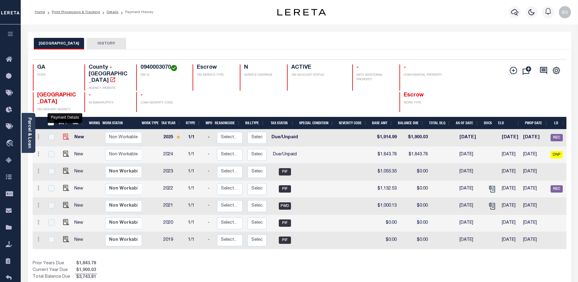
click at [63, 134] on img "" at bounding box center [66, 137] width 6 height 6
checkbox input "true"
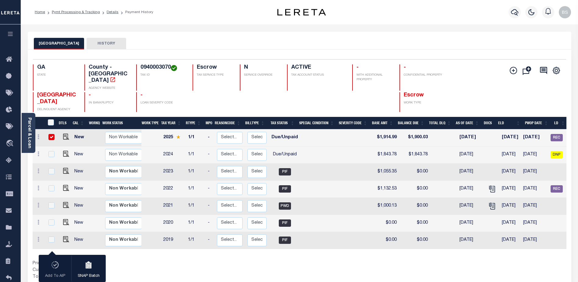
drag, startPoint x: 49, startPoint y: 127, endPoint x: 52, endPoint y: 132, distance: 5.3
click at [49, 134] on input "checkbox" at bounding box center [51, 137] width 6 height 6
checkbox input "false"
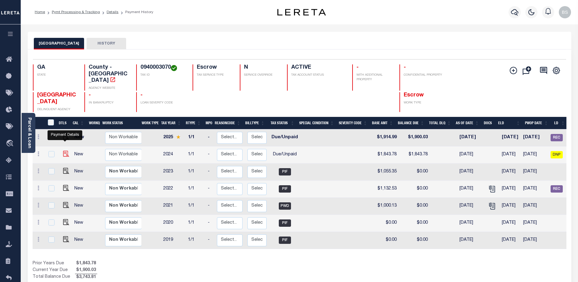
click at [64, 151] on img "" at bounding box center [66, 154] width 6 height 6
checkbox input "true"
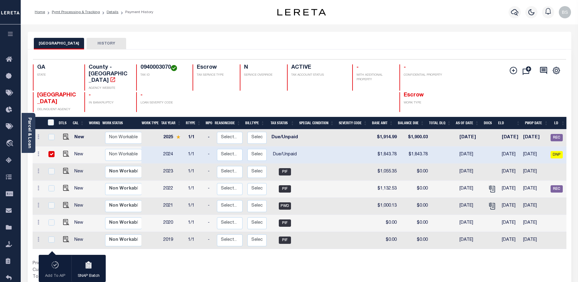
click at [50, 151] on input "checkbox" at bounding box center [51, 154] width 6 height 6
checkbox input "false"
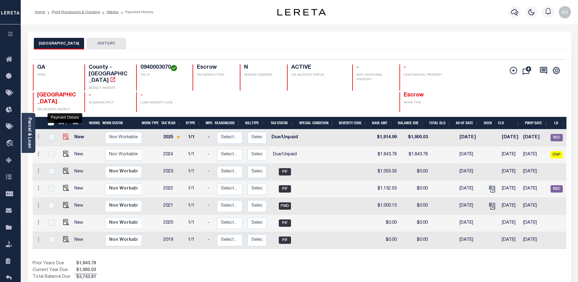
click at [63, 134] on img "" at bounding box center [66, 137] width 6 height 6
checkbox input "true"
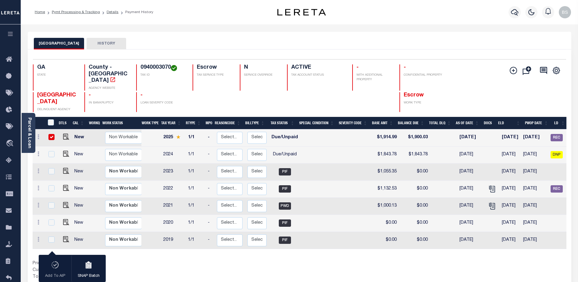
click at [53, 134] on input "checkbox" at bounding box center [51, 137] width 6 height 6
checkbox input "false"
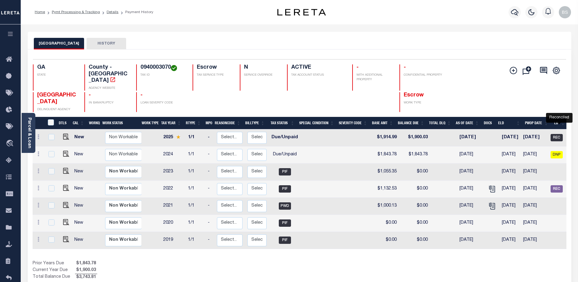
click at [559, 134] on span "REC" at bounding box center [557, 137] width 12 height 7
checkbox input "true"
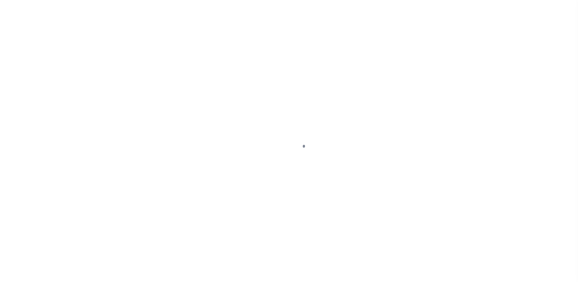
select select "DUE"
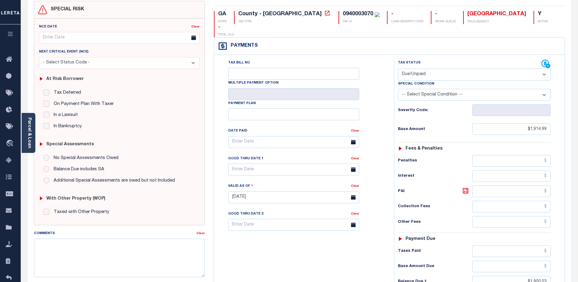
scroll to position [19, 0]
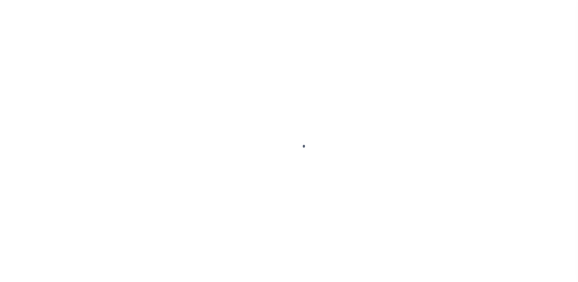
select select "DUE"
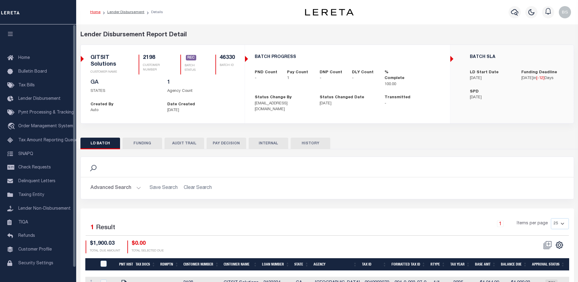
click at [137, 142] on button "FUNDING" at bounding box center [143, 144] width 40 height 12
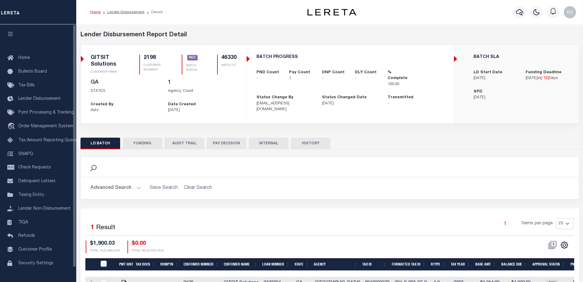
type input "$1,900.03"
type input "$0"
type input "[DATE]"
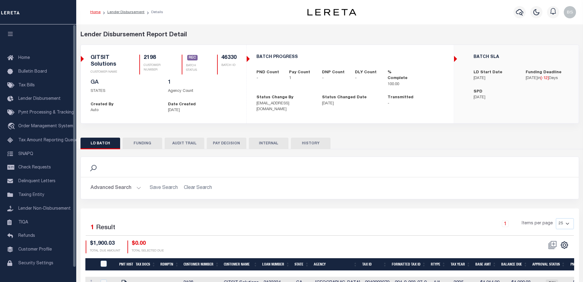
type input "53100303406024"
type input "10/03/2025"
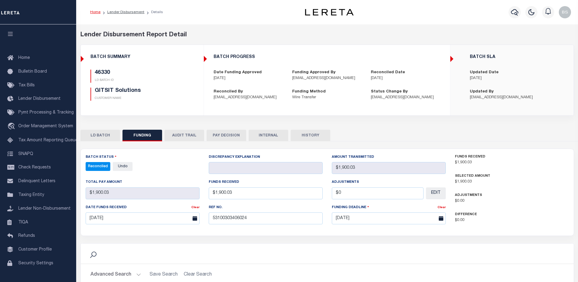
select select "100"
click at [95, 133] on button "LD BATCH" at bounding box center [100, 136] width 40 height 12
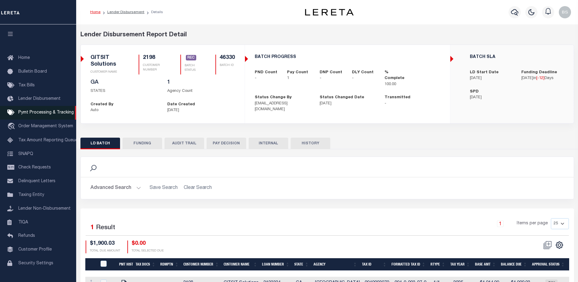
click at [45, 114] on span "Pymt Processing & Tracking" at bounding box center [45, 112] width 55 height 4
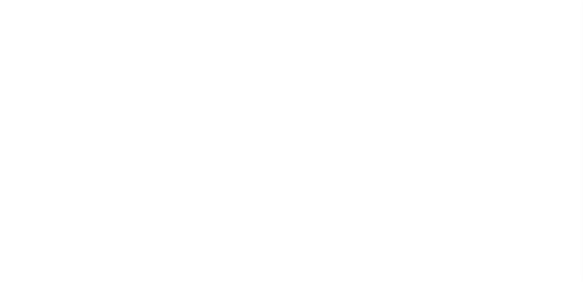
select select "1000"
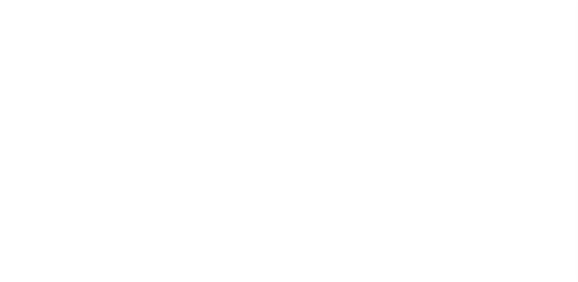
scroll to position [15, 0]
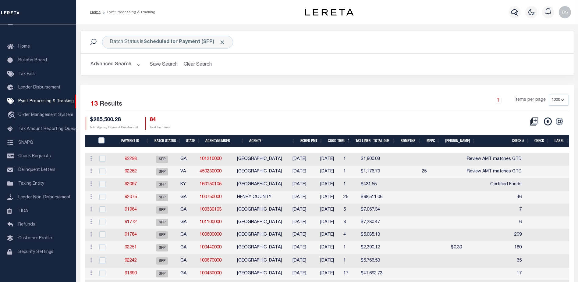
click at [136, 160] on link "92298" at bounding box center [131, 159] width 12 height 4
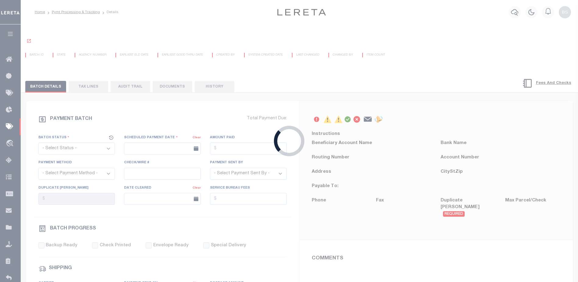
select select "SFP"
type input "[DATE]"
type input "Review AMT matches GTD"
type input "N"
radio input "true"
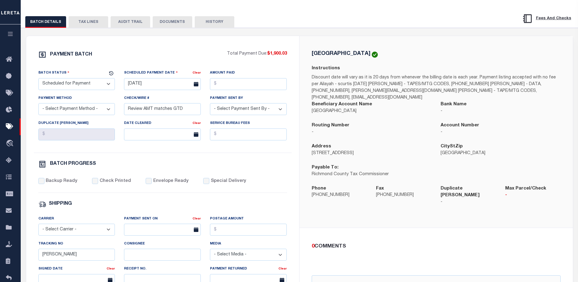
scroll to position [61, 0]
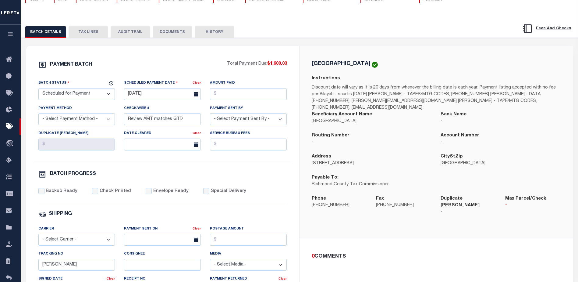
click at [90, 33] on button "TAX LINES" at bounding box center [89, 32] width 40 height 12
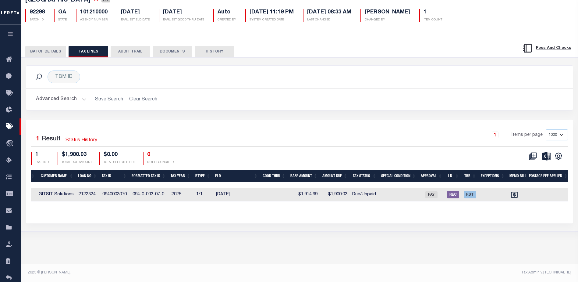
scroll to position [0, 0]
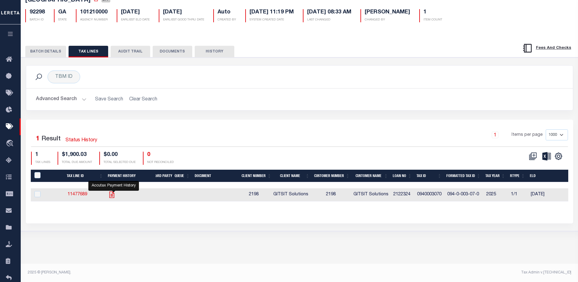
click at [114, 194] on icon "" at bounding box center [112, 195] width 8 height 8
checkbox input "true"
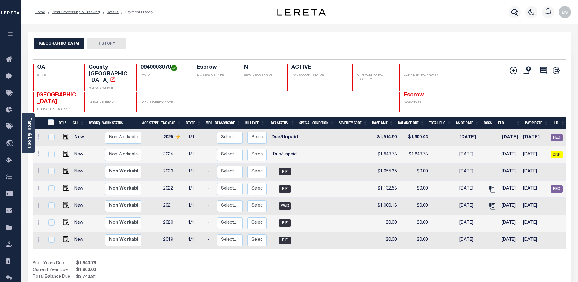
click at [29, 124] on link "Parcel & Loan" at bounding box center [29, 132] width 4 height 31
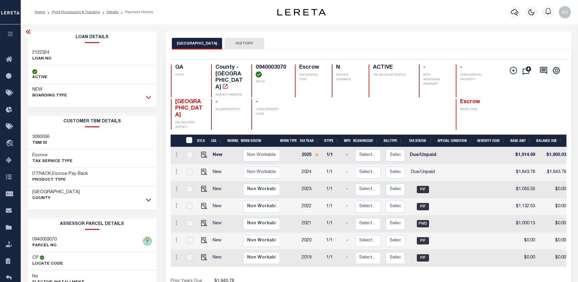
click at [147, 95] on icon at bounding box center [148, 97] width 5 height 6
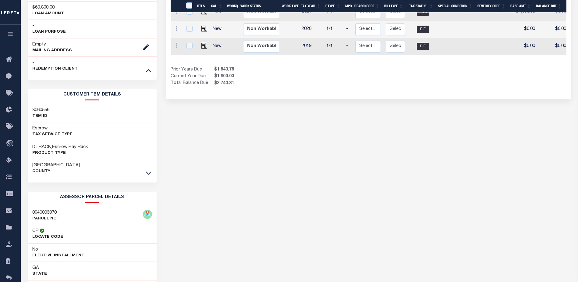
scroll to position [213, 0]
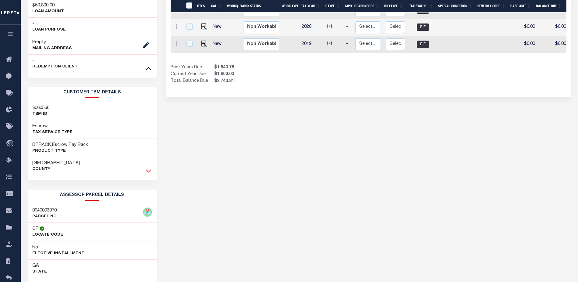
click at [149, 170] on icon at bounding box center [148, 170] width 5 height 6
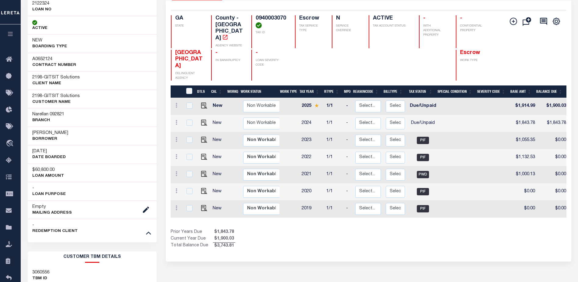
scroll to position [0, 0]
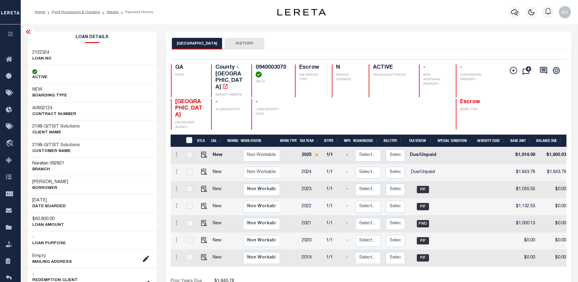
click at [29, 32] on icon at bounding box center [28, 32] width 5 height 4
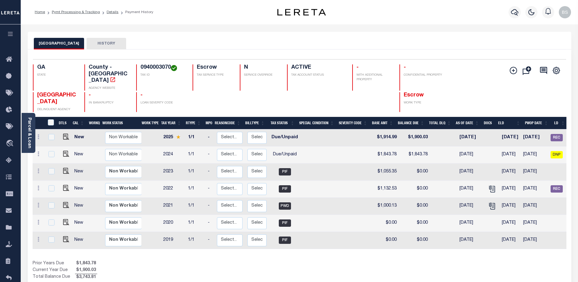
scroll to position [0, 66]
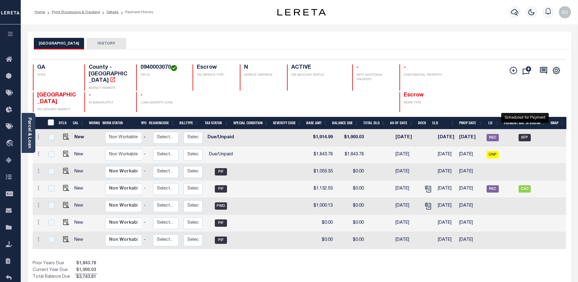
click at [524, 134] on span "SFP" at bounding box center [525, 137] width 12 height 7
checkbox input "true"
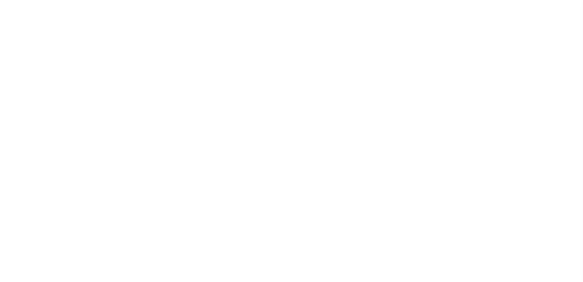
select select "SFP"
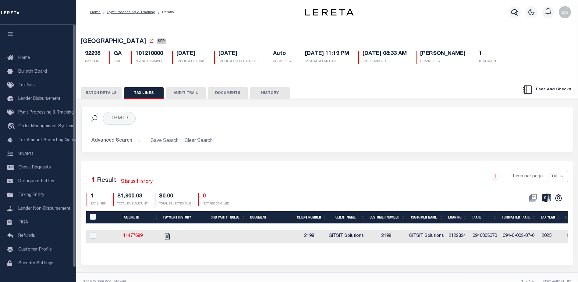
click at [98, 91] on button "BATCH DETAILS" at bounding box center [101, 93] width 41 height 12
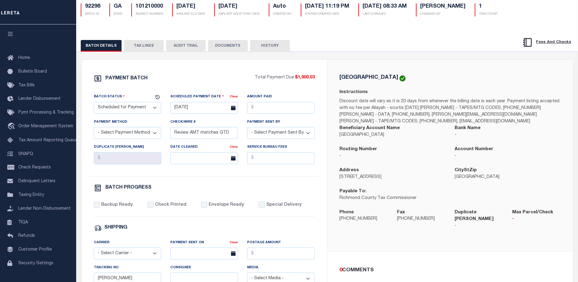
scroll to position [91, 0]
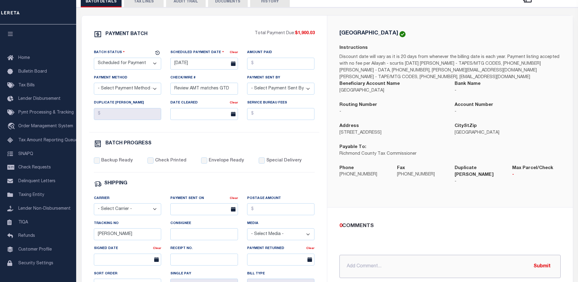
click at [393, 259] on input "text" at bounding box center [450, 266] width 221 height 23
type input "[DATE] - per taxer taxes are due by [DATE] and there is no delq taxes on this p…"
click at [542, 260] on button "Submit" at bounding box center [542, 266] width 25 height 13
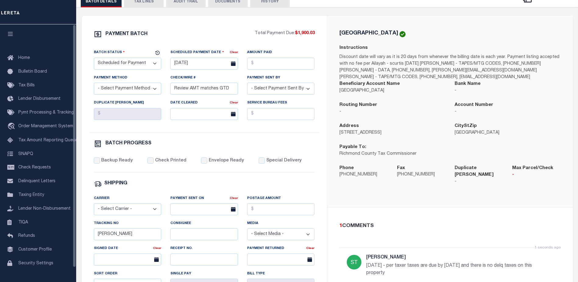
click at [139, 65] on select "- Select Status - Scheduled for Payment Ready For Payment Payment Sent Cleared …" at bounding box center [128, 64] width 68 height 12
select select "RFP"
click at [94, 59] on select "- Select Status - Scheduled for Payment Ready For Payment Payment Sent Cleared …" at bounding box center [128, 64] width 68 height 12
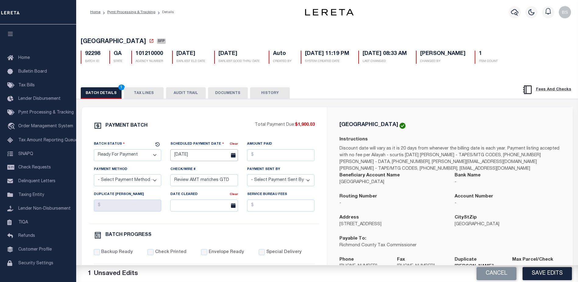
click at [182, 157] on input "10/09/2025" at bounding box center [204, 155] width 68 height 12
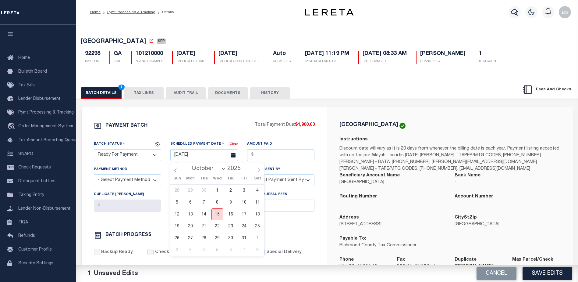
drag, startPoint x: 218, startPoint y: 215, endPoint x: 227, endPoint y: 203, distance: 15.1
click at [218, 213] on span "15" at bounding box center [218, 214] width 12 height 12
type input "[DATE]"
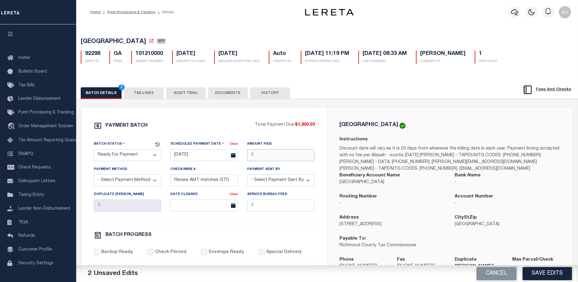
drag, startPoint x: 267, startPoint y: 155, endPoint x: 263, endPoint y: 158, distance: 4.8
click at [267, 155] on input "Amount Paid" at bounding box center [281, 155] width 68 height 12
type input "$1,900.03"
click at [131, 183] on select "- Select Payment Method - ACH Certified Check Check Direct Deposit Wire Transfer" at bounding box center [128, 180] width 68 height 12
select select "CHK"
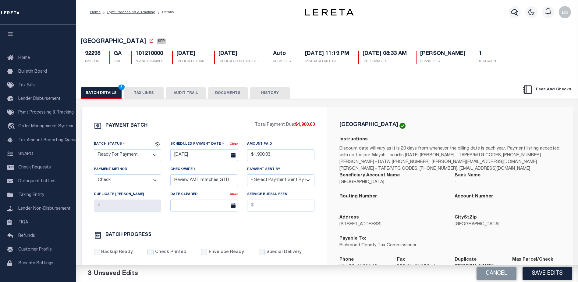
click at [94, 176] on select "- Select Payment Method - ACH Certified Check Check Direct Deposit Wire Transfer" at bounding box center [128, 180] width 68 height 12
click at [269, 180] on select "- Select Payment Sent By - Aakash Patel Abdul Muzain Adams, Pamela S Adhikary R…" at bounding box center [281, 180] width 68 height 12
select select "[PERSON_NAME]"
click at [272, 182] on select "- Select Payment Sent By - Aakash Patel Abdul Muzain Adams, Pamela S Adhikary R…" at bounding box center [281, 180] width 68 height 12
click at [231, 181] on input "Review AMT matches GTD" at bounding box center [204, 180] width 68 height 12
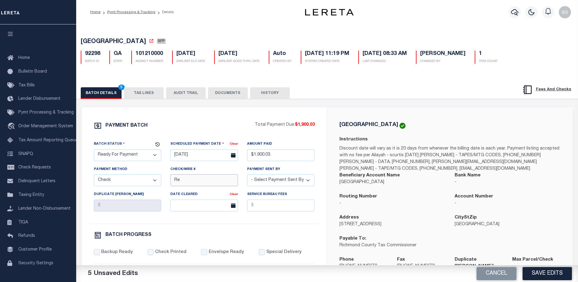
type input "R"
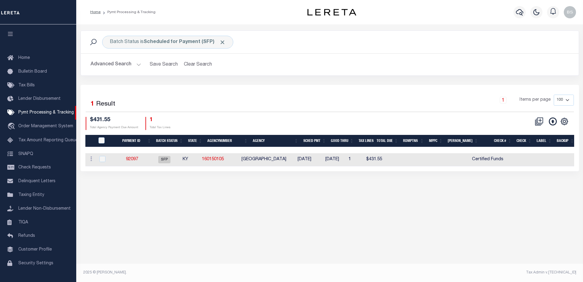
scroll to position [15, 0]
